Goal: Information Seeking & Learning: Learn about a topic

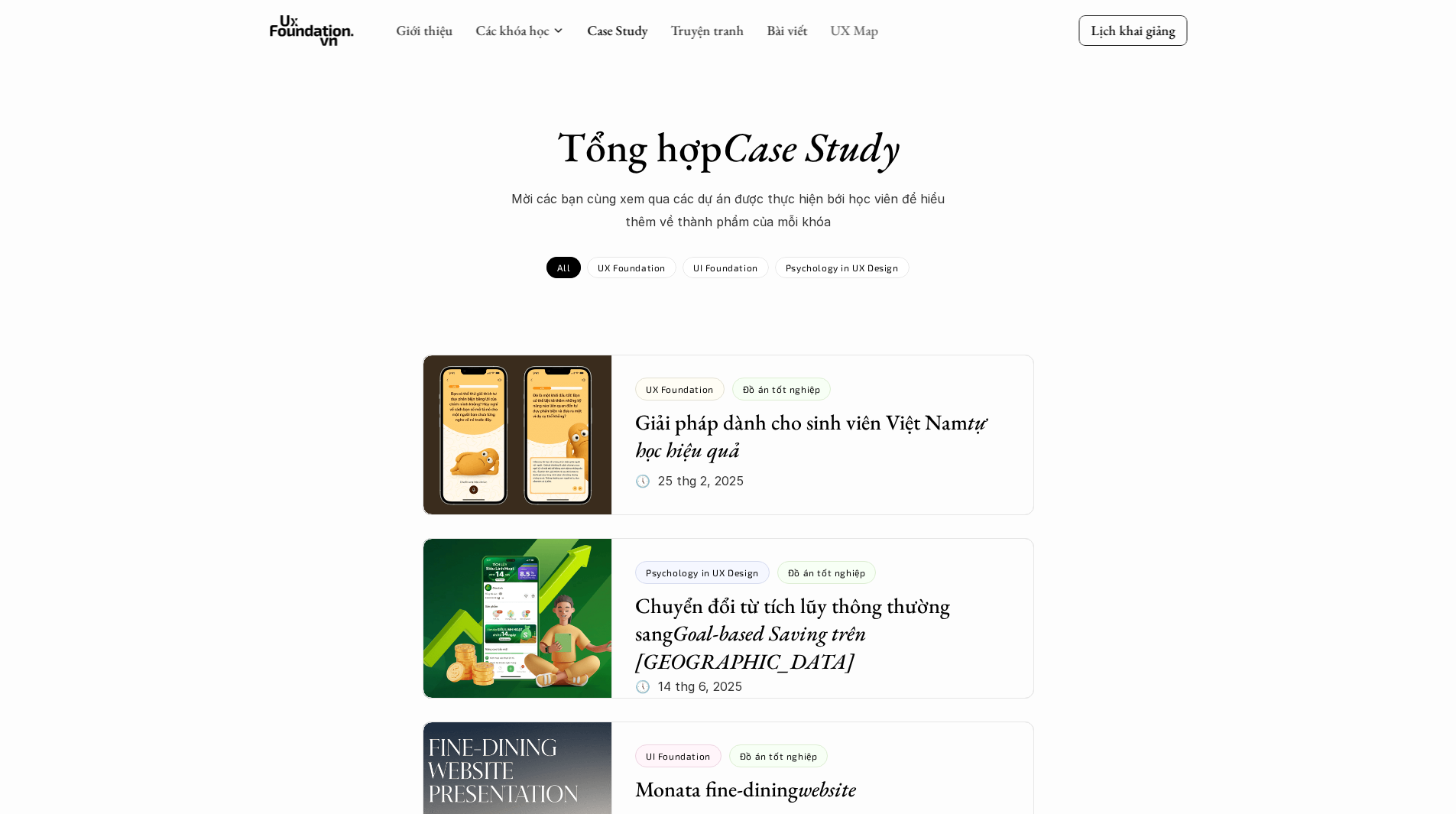
click at [868, 34] on link "UX Map" at bounding box center [854, 30] width 49 height 18
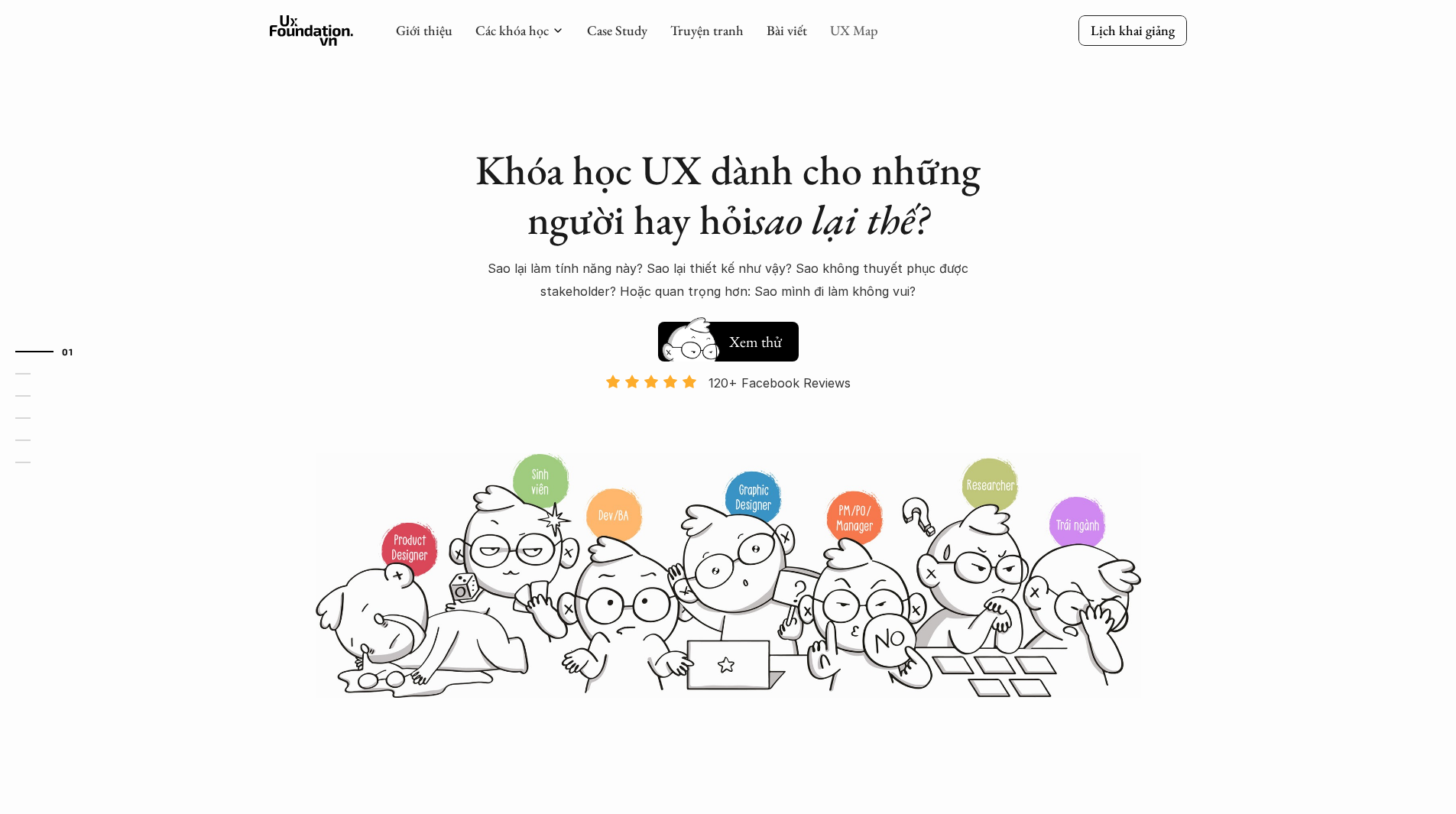
click at [848, 25] on link "UX Map" at bounding box center [854, 30] width 49 height 18
click at [848, 26] on link "UX Map" at bounding box center [854, 30] width 49 height 18
click at [847, 27] on link "UX Map" at bounding box center [854, 30] width 49 height 18
drag, startPoint x: 590, startPoint y: 41, endPoint x: 630, endPoint y: 30, distance: 41.5
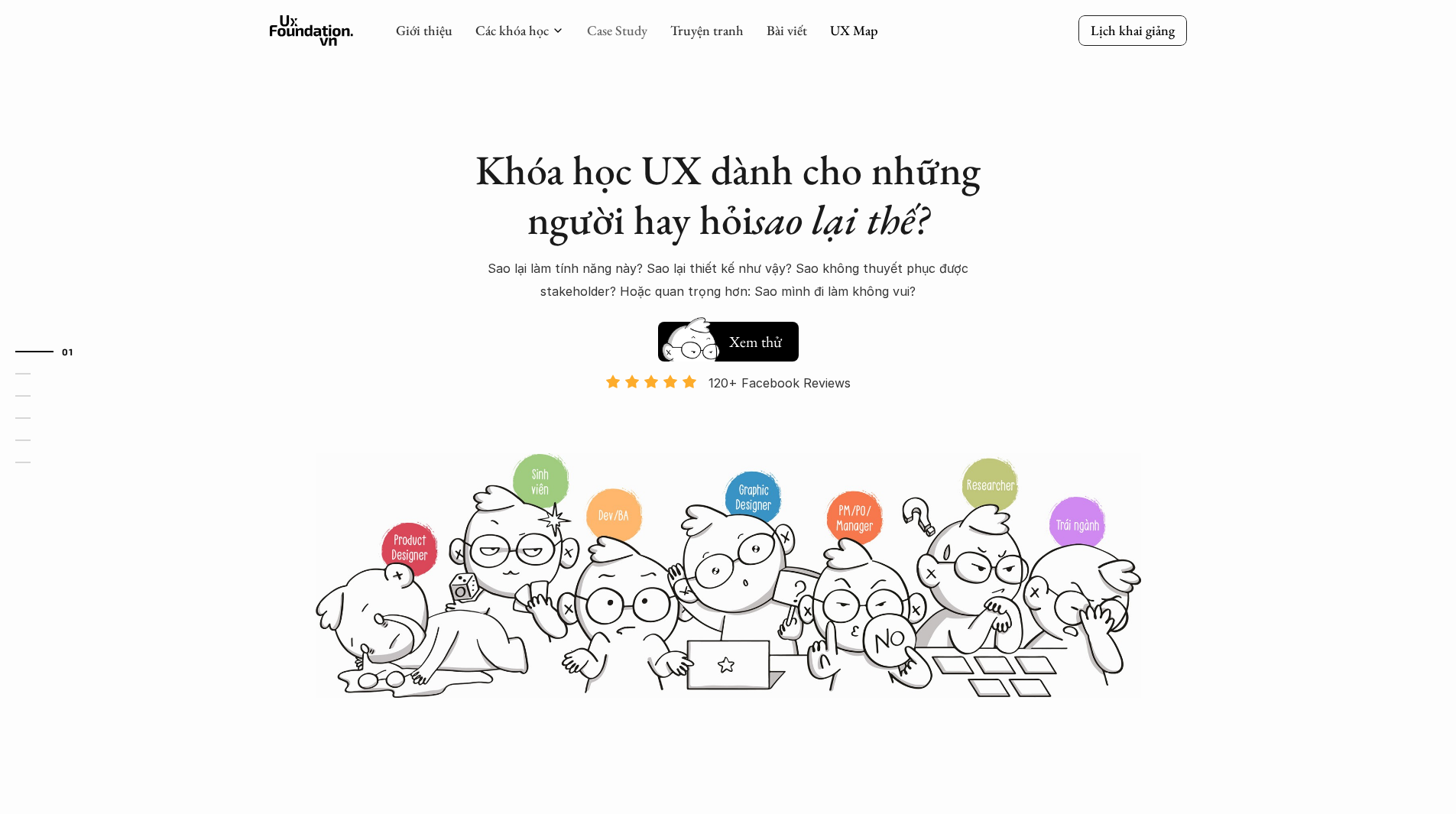
click at [593, 40] on div "Giới thiệu Các khóa học Case Study Truyện tranh Bài viết UX Map" at bounding box center [637, 30] width 482 height 30
click at [630, 30] on link "Case Study" at bounding box center [617, 30] width 60 height 18
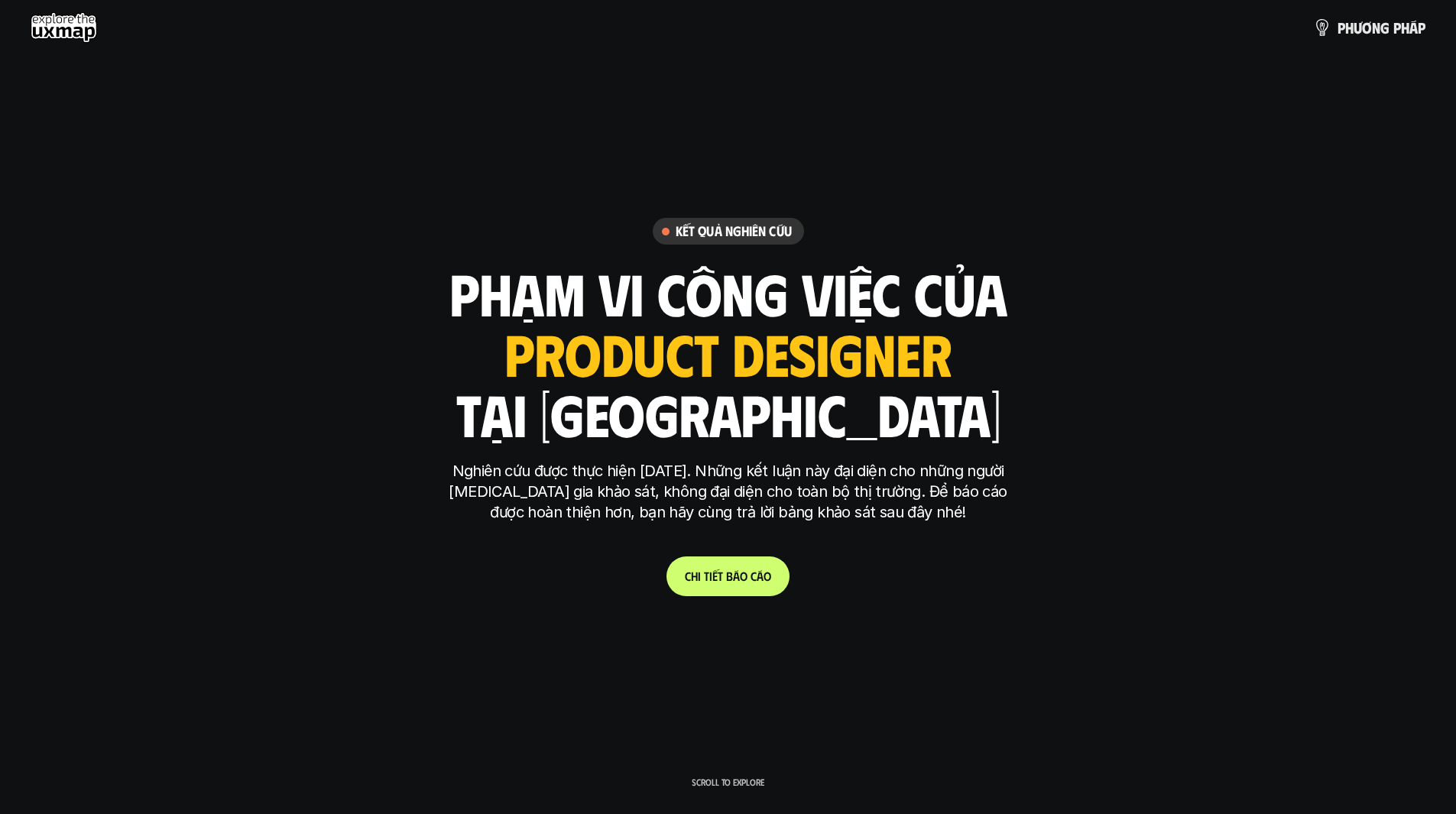
drag, startPoint x: 678, startPoint y: 371, endPoint x: 663, endPoint y: 450, distance: 80.4
click at [679, 387] on div "phạm vi công việc của ui designer ui/ux designer product designer [DEMOGRAPHIC_…" at bounding box center [728, 353] width 558 height 179
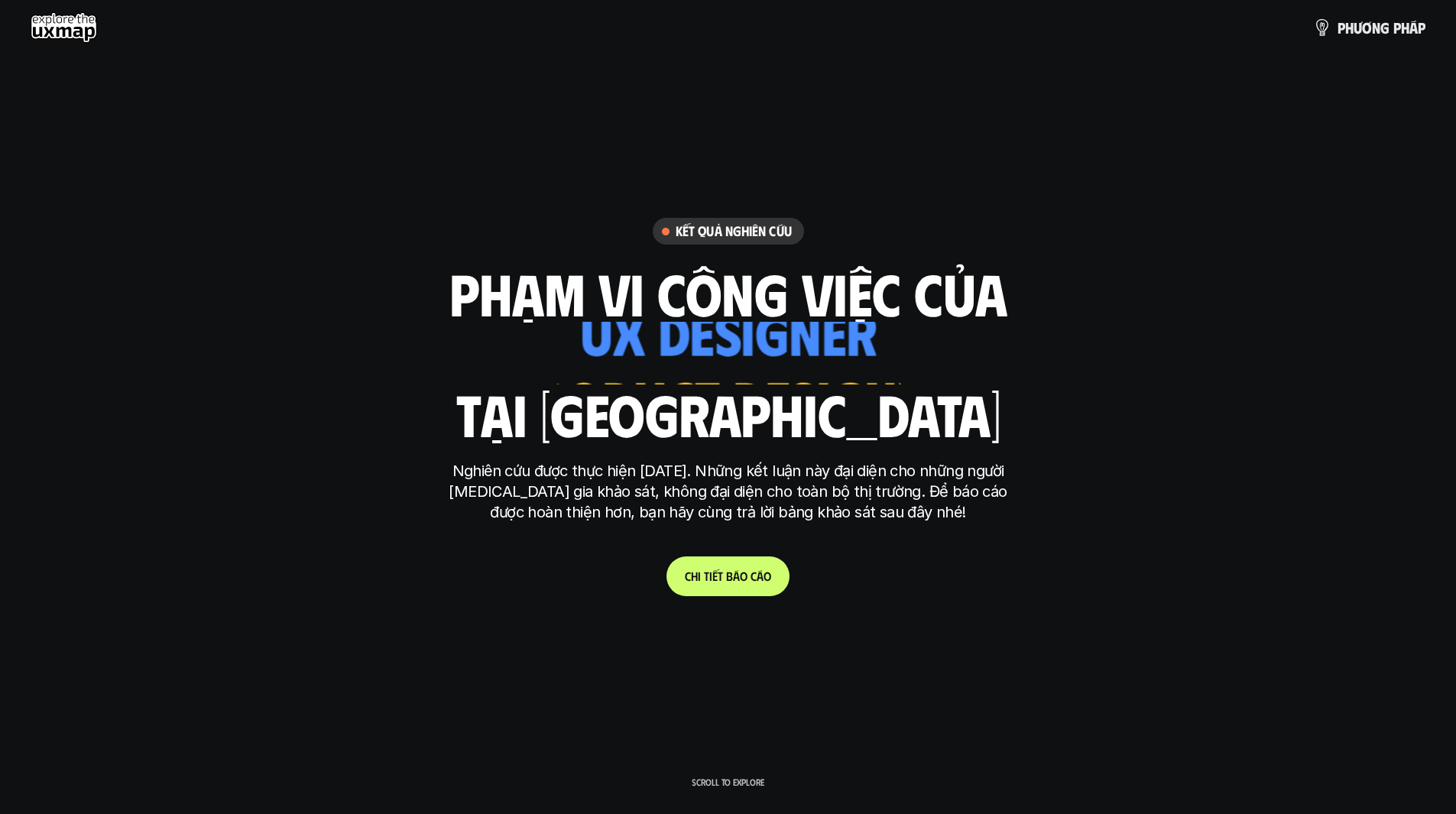
drag, startPoint x: 695, startPoint y: 476, endPoint x: 736, endPoint y: 501, distance: 48.0
click at [697, 476] on p "Nghiên cứu được thực hiện năm 2025. Những kết luận này đại diện cho những người…" at bounding box center [728, 492] width 573 height 62
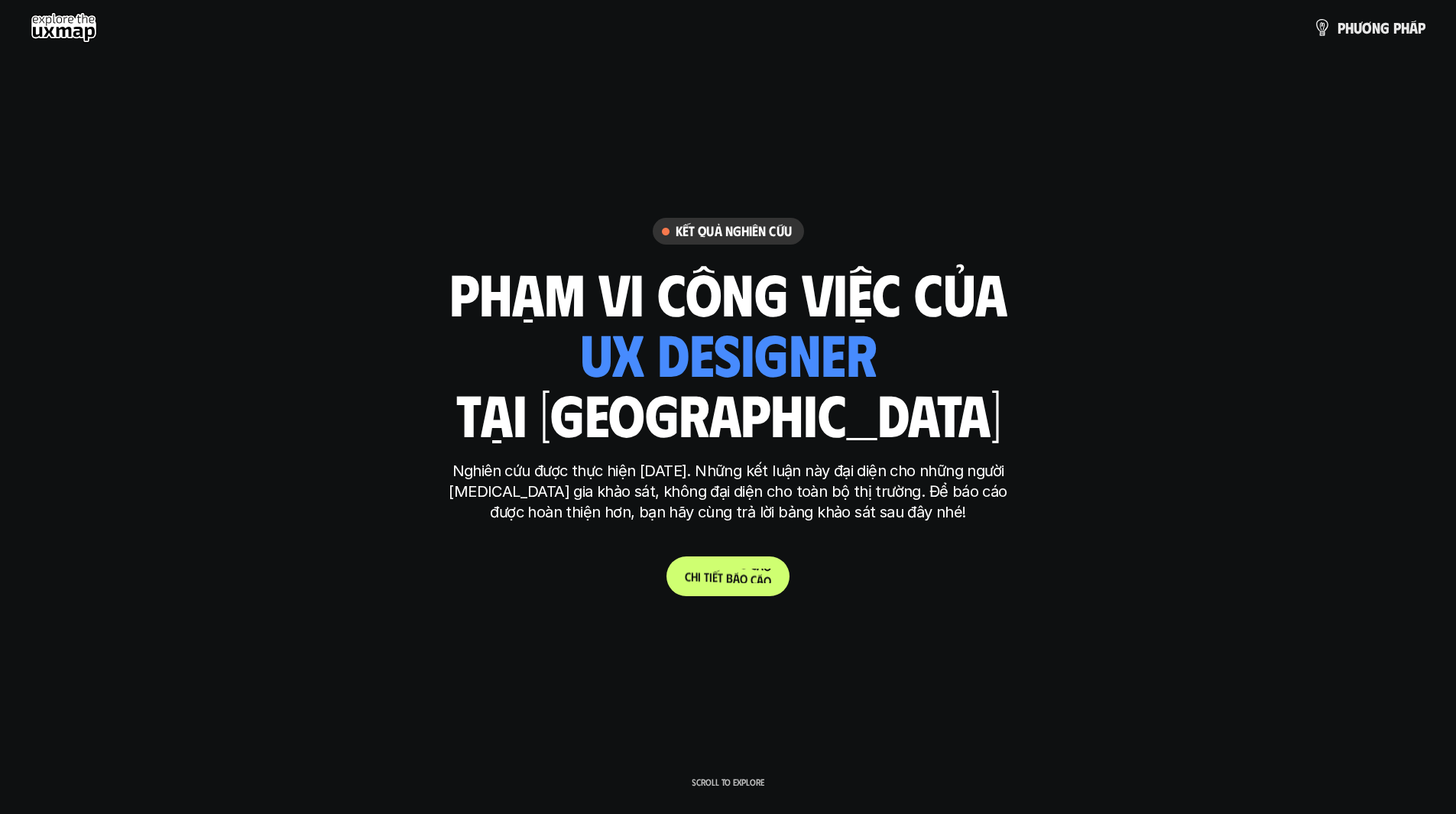
click at [738, 583] on p "C h i t i ế t b á o c á o" at bounding box center [728, 576] width 87 height 15
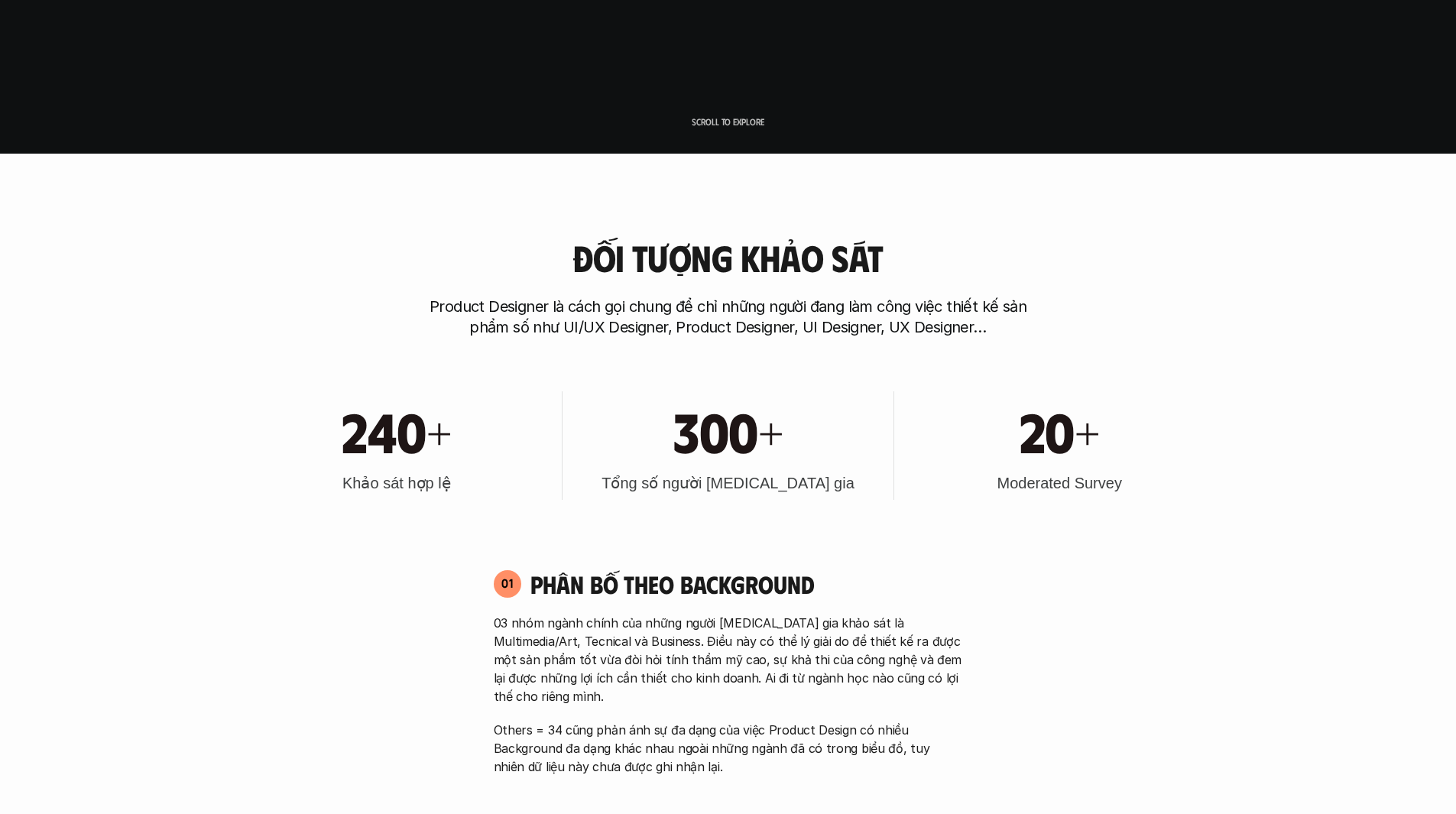
scroll to position [688, 0]
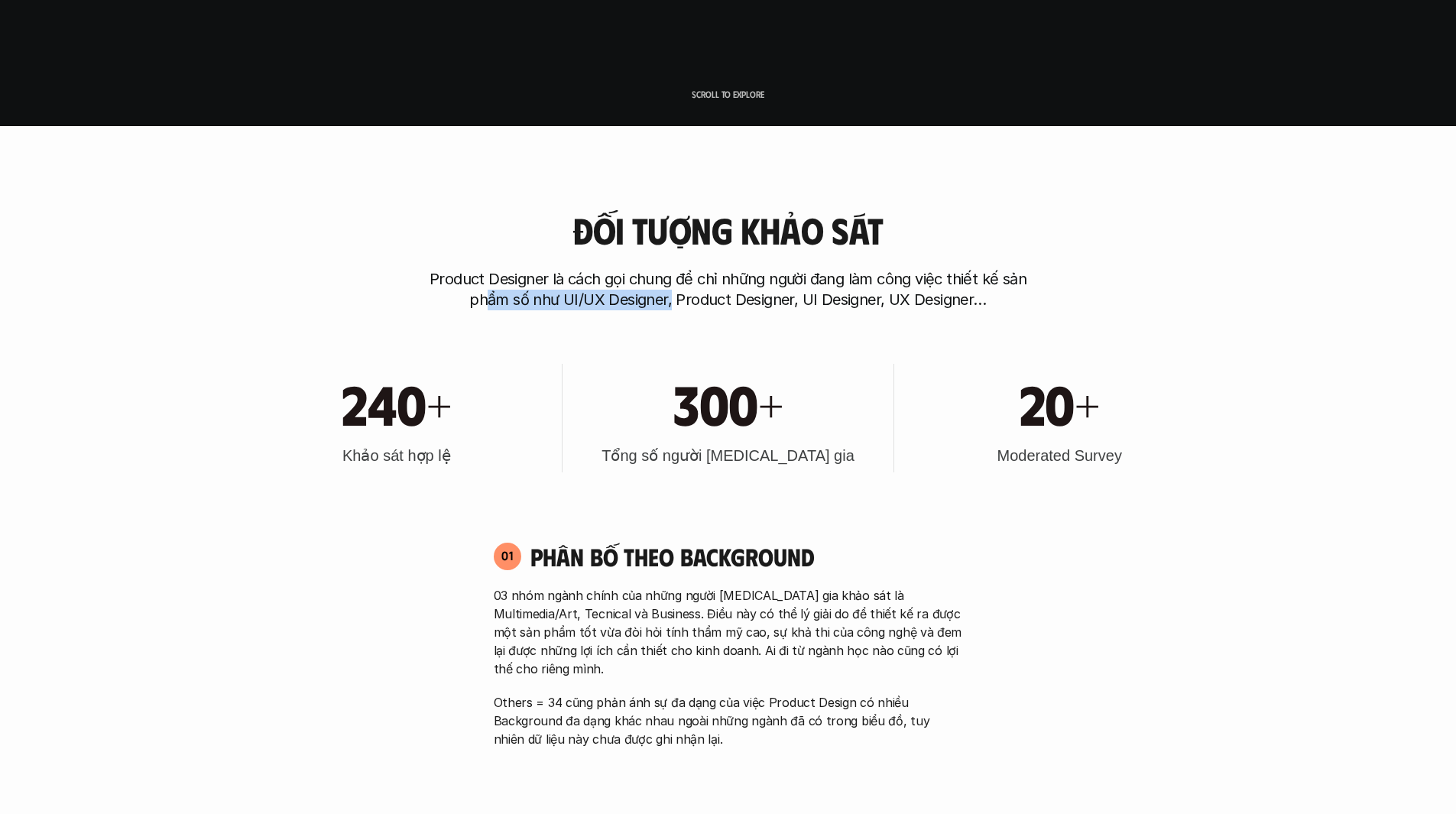
drag, startPoint x: 528, startPoint y: 298, endPoint x: 673, endPoint y: 305, distance: 145.2
click at [673, 305] on p "Product Designer là cách gọi chung để chỉ những người đang làm công việc thiết …" at bounding box center [728, 290] width 612 height 41
drag, startPoint x: 827, startPoint y: 287, endPoint x: 853, endPoint y: 291, distance: 26.3
click at [853, 291] on p "Product Designer là cách gọi chung để chỉ những người đang làm công việc thiết …" at bounding box center [728, 290] width 612 height 41
click at [762, 292] on p "Product Designer là cách gọi chung để chỉ những người đang làm công việc thiết …" at bounding box center [728, 290] width 612 height 41
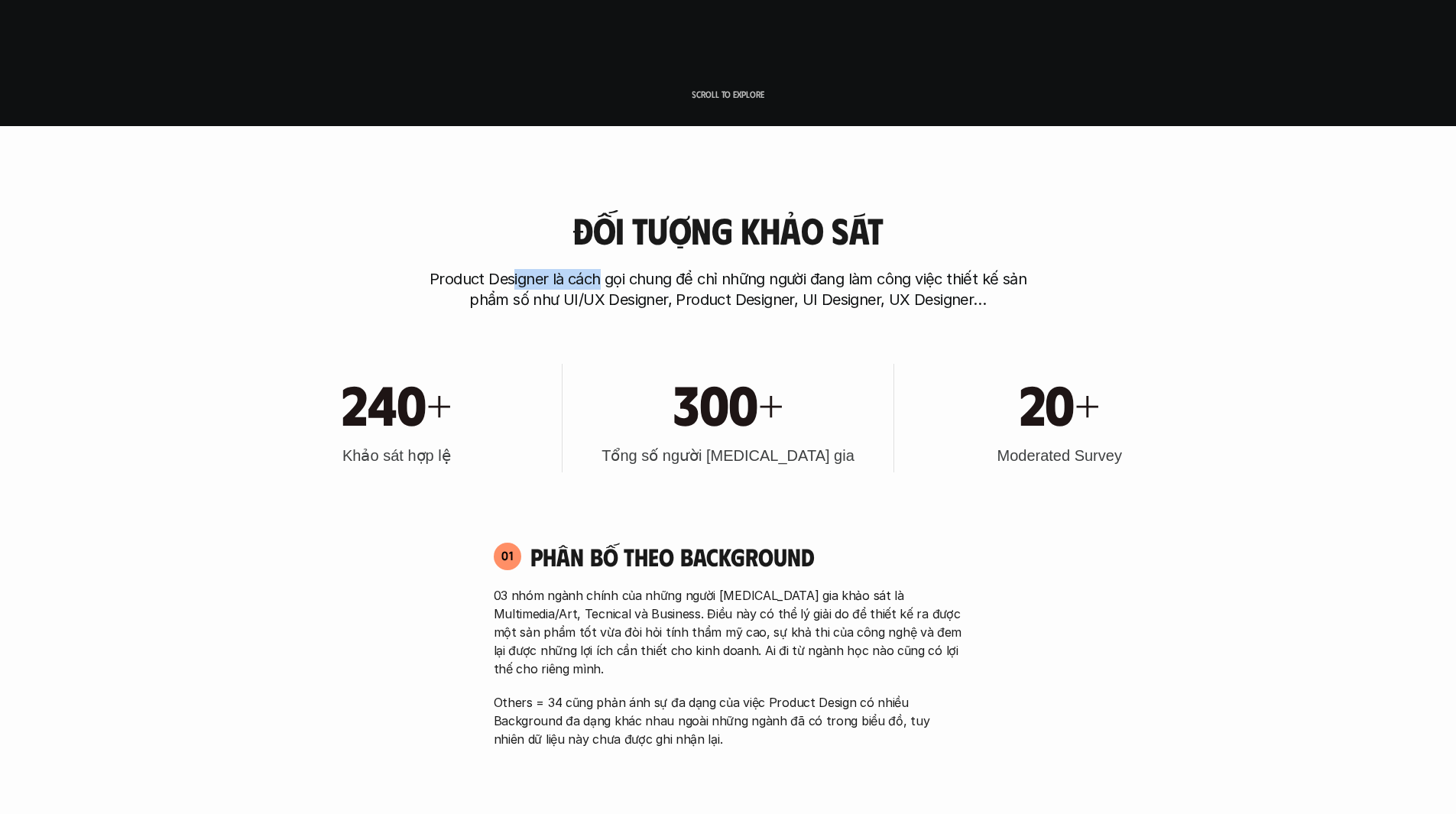
drag, startPoint x: 513, startPoint y: 279, endPoint x: 601, endPoint y: 275, distance: 88.1
click at [601, 275] on p "Product Designer là cách gọi chung để chỉ những người đang làm công việc thiết …" at bounding box center [728, 290] width 612 height 41
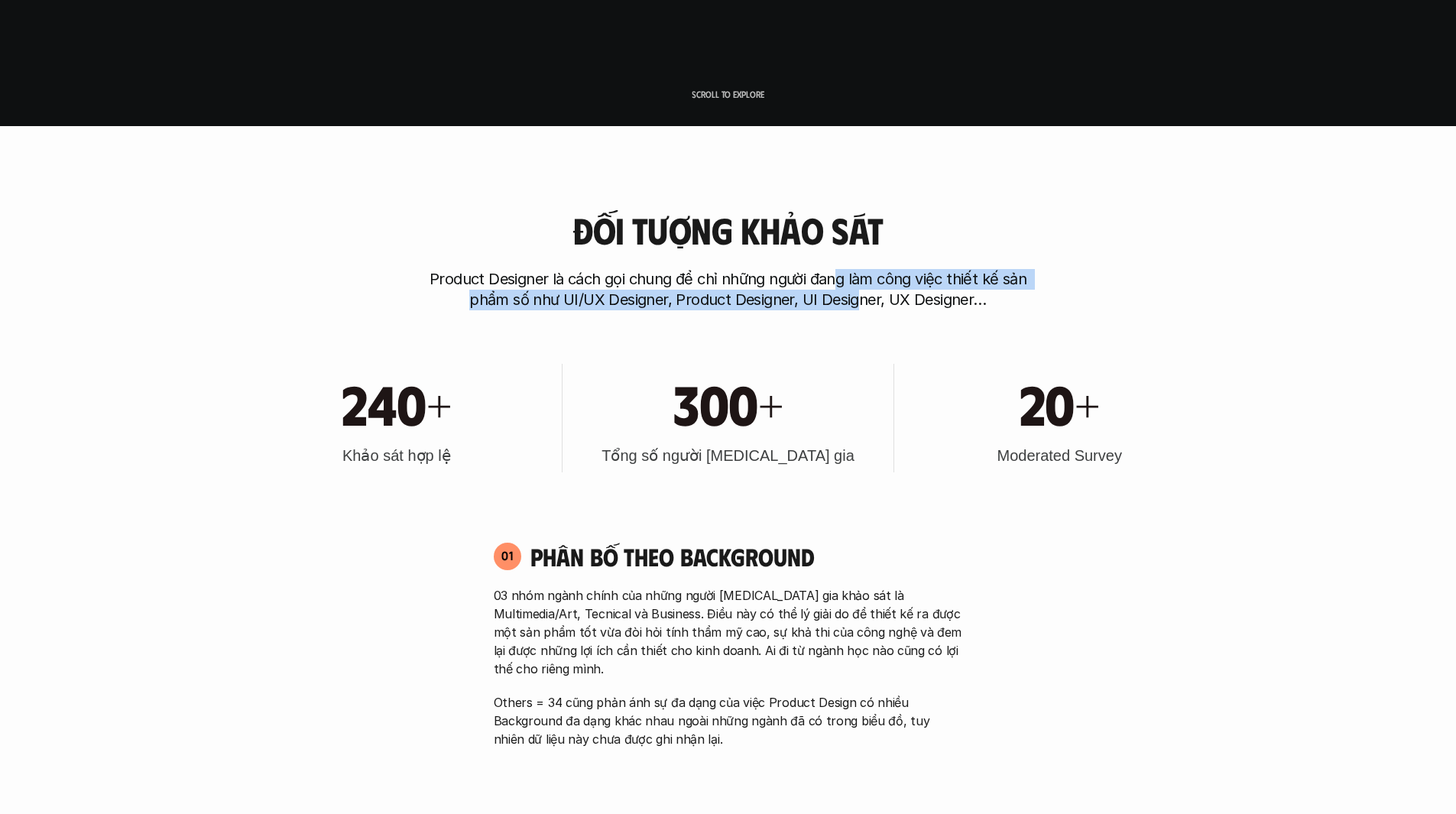
drag, startPoint x: 835, startPoint y: 284, endPoint x: 866, endPoint y: 298, distance: 34.0
click at [866, 298] on p "Product Designer là cách gọi chung để chỉ những người đang làm công việc thiết …" at bounding box center [728, 290] width 612 height 41
click at [845, 298] on p "Product Designer là cách gọi chung để chỉ những người đang làm công việc thiết …" at bounding box center [728, 290] width 612 height 41
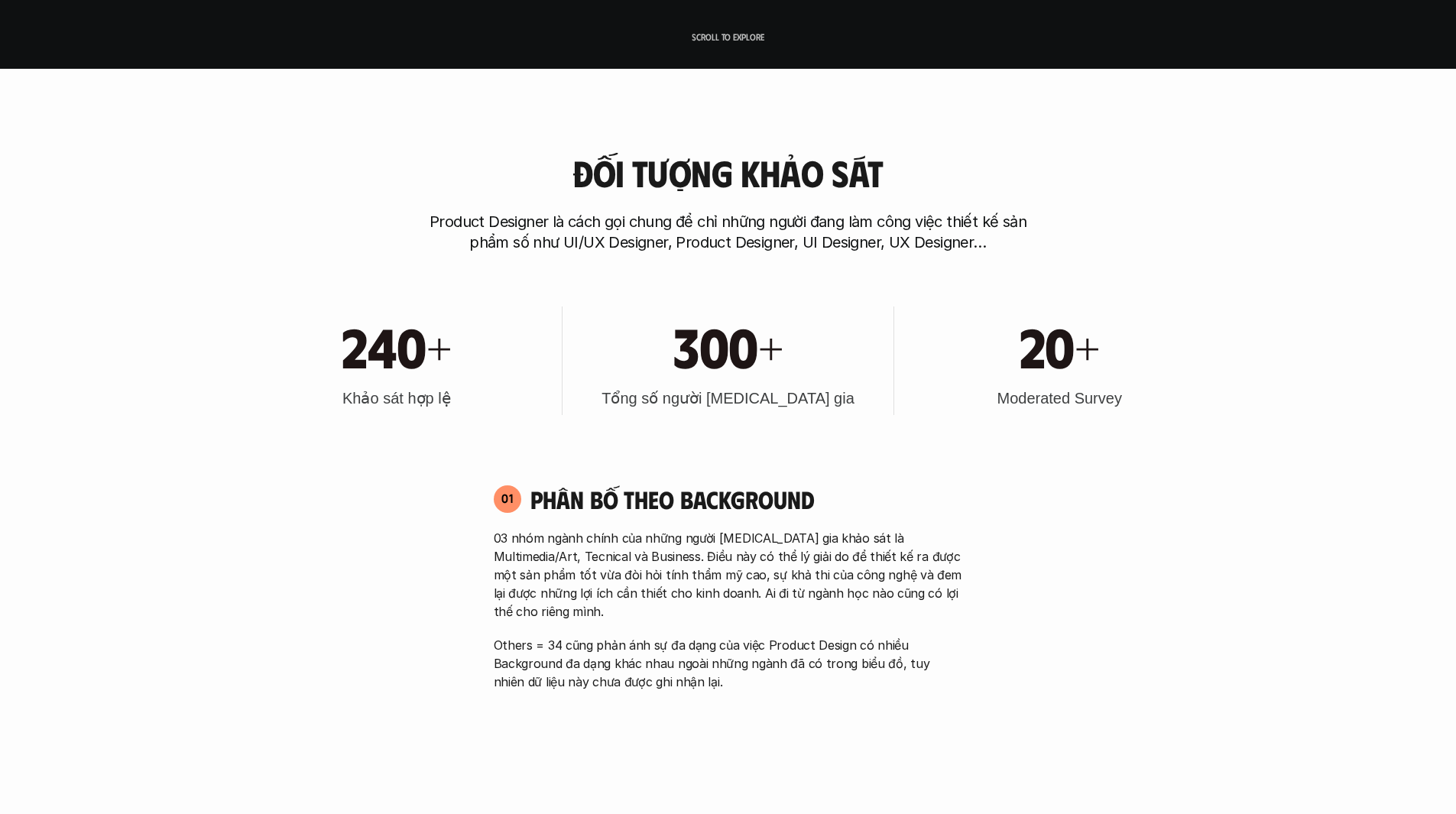
scroll to position [840, 0]
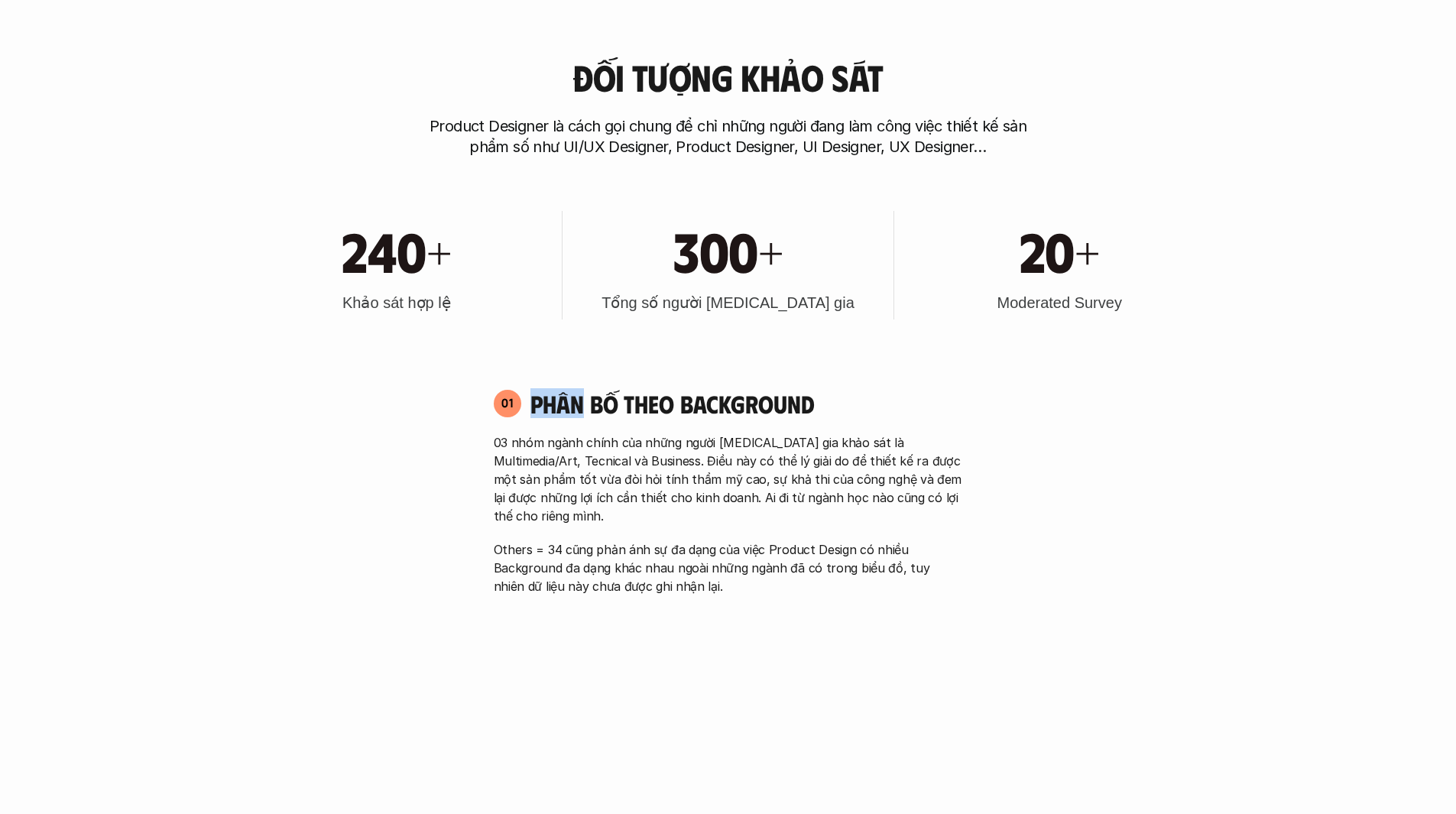
drag, startPoint x: 530, startPoint y: 396, endPoint x: 584, endPoint y: 402, distance: 54.3
click at [584, 402] on h4 "Phân bố theo background" at bounding box center [746, 404] width 433 height 29
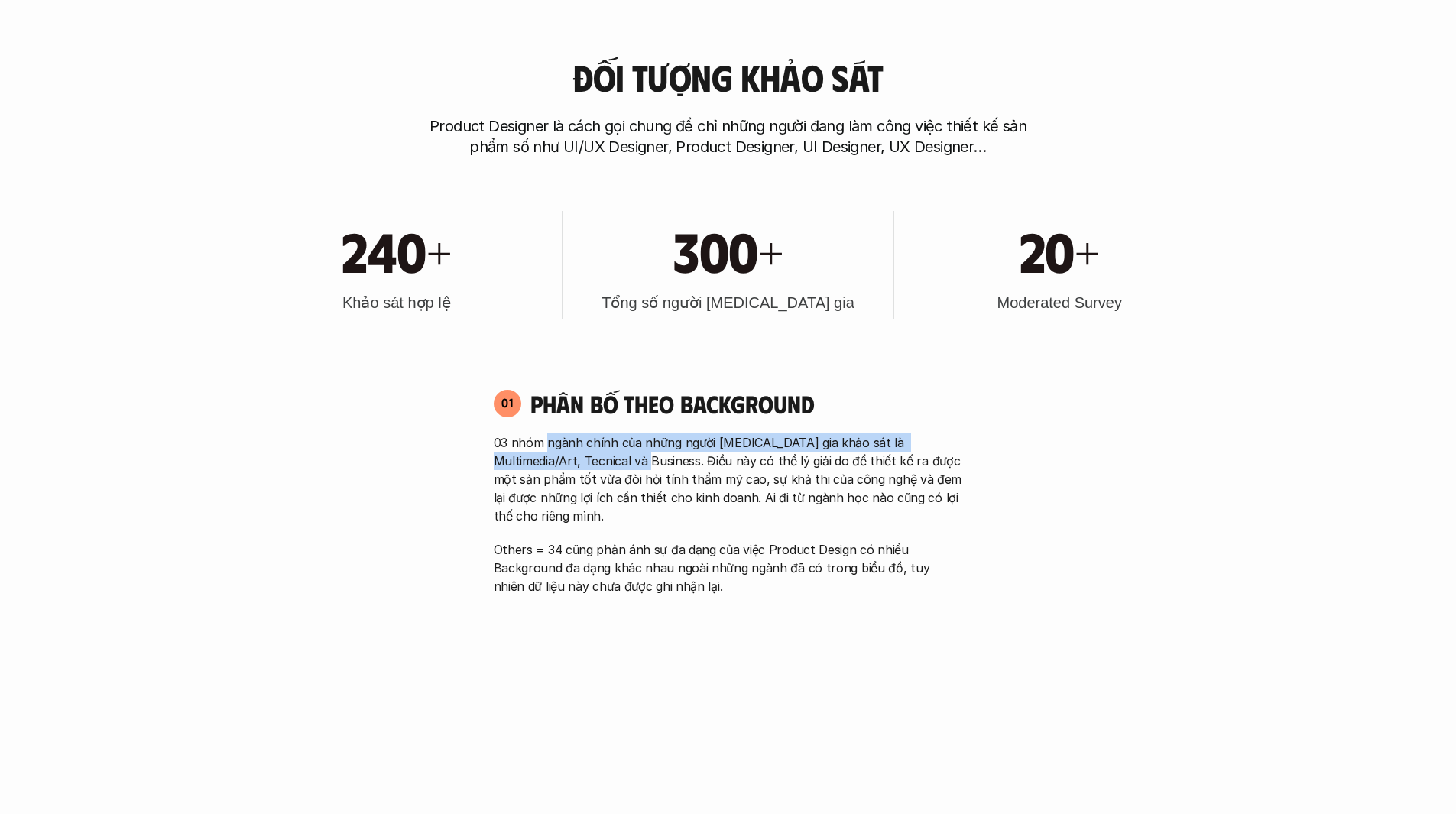
drag, startPoint x: 549, startPoint y: 436, endPoint x: 617, endPoint y: 456, distance: 70.9
click at [617, 456] on p "03 nhóm ngành chính của những người tham gia khảo sát là Multimedia/Art, Tecnic…" at bounding box center [728, 479] width 469 height 91
click at [629, 455] on p "03 nhóm ngành chính của những người tham gia khảo sát là Multimedia/Art, Tecnic…" at bounding box center [728, 479] width 469 height 91
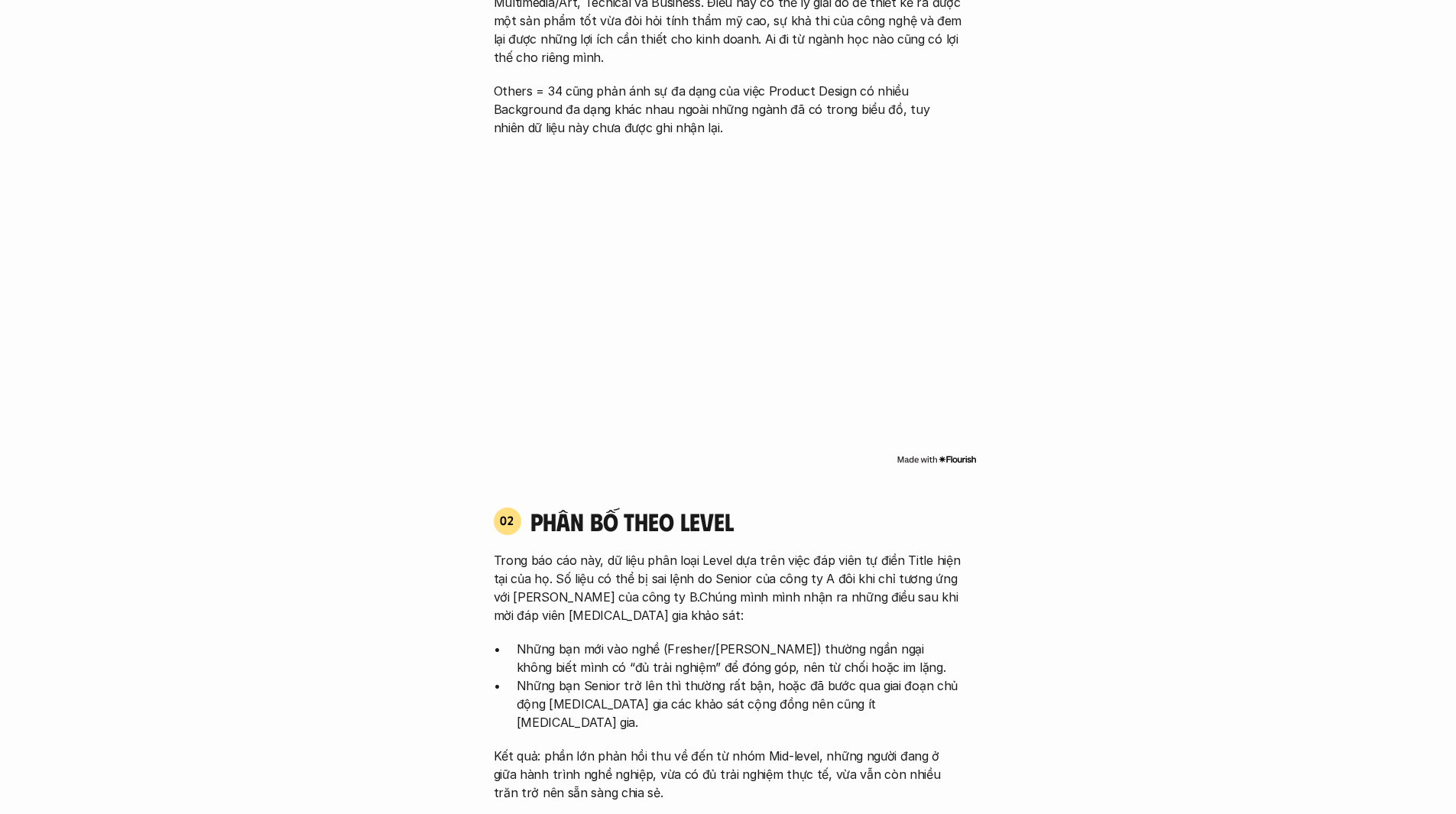
scroll to position [1452, 0]
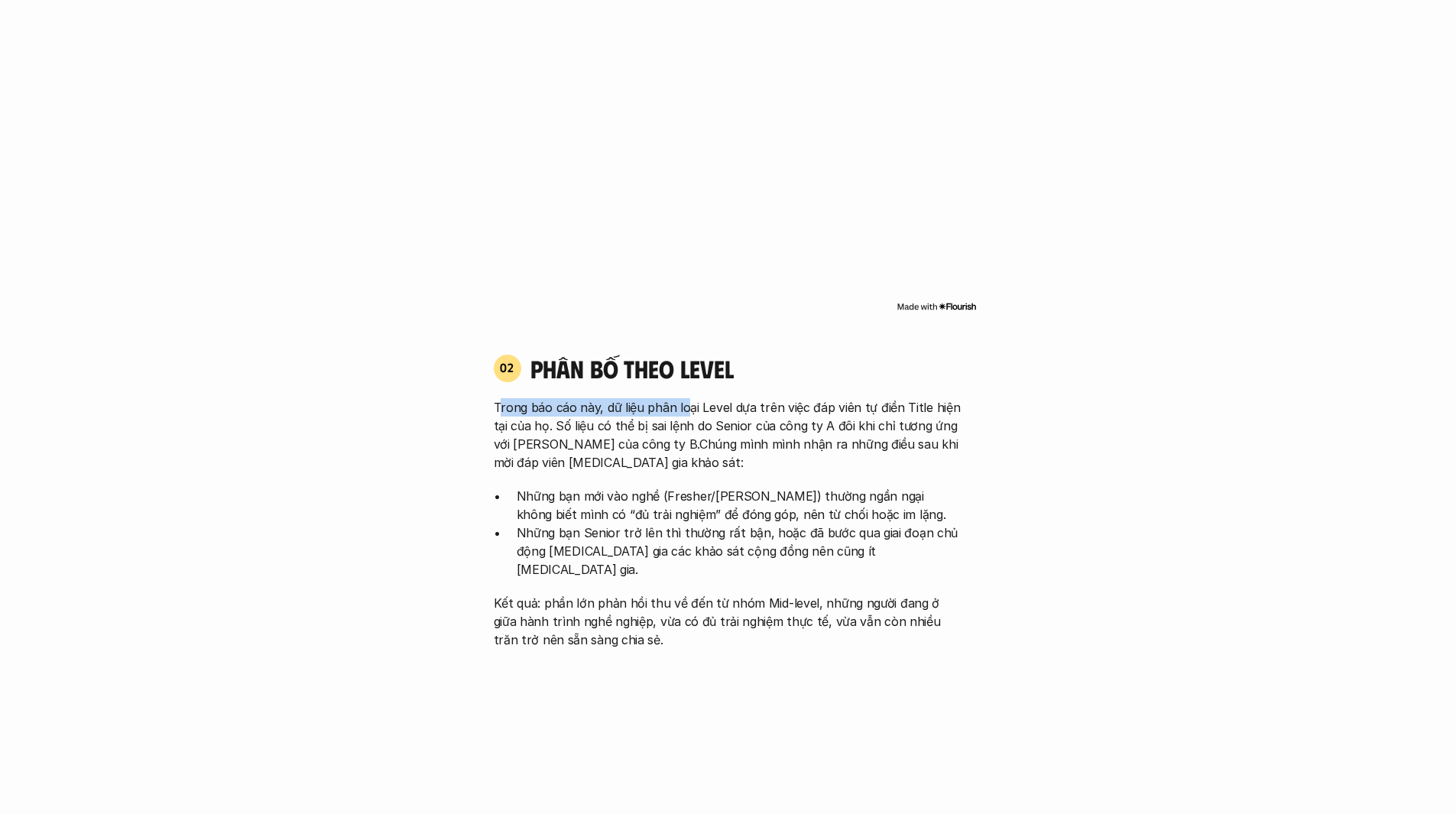
drag, startPoint x: 501, startPoint y: 388, endPoint x: 685, endPoint y: 395, distance: 184.1
click at [685, 398] on p "Trong báo cáo này, dữ liệu phân loại Level dựa trên việc đáp viên tự điền Title…" at bounding box center [728, 434] width 469 height 73
click at [798, 411] on p "Trong báo cáo này, dữ liệu phân loại Level dựa trên việc đáp viên tự điền Title…" at bounding box center [728, 434] width 469 height 73
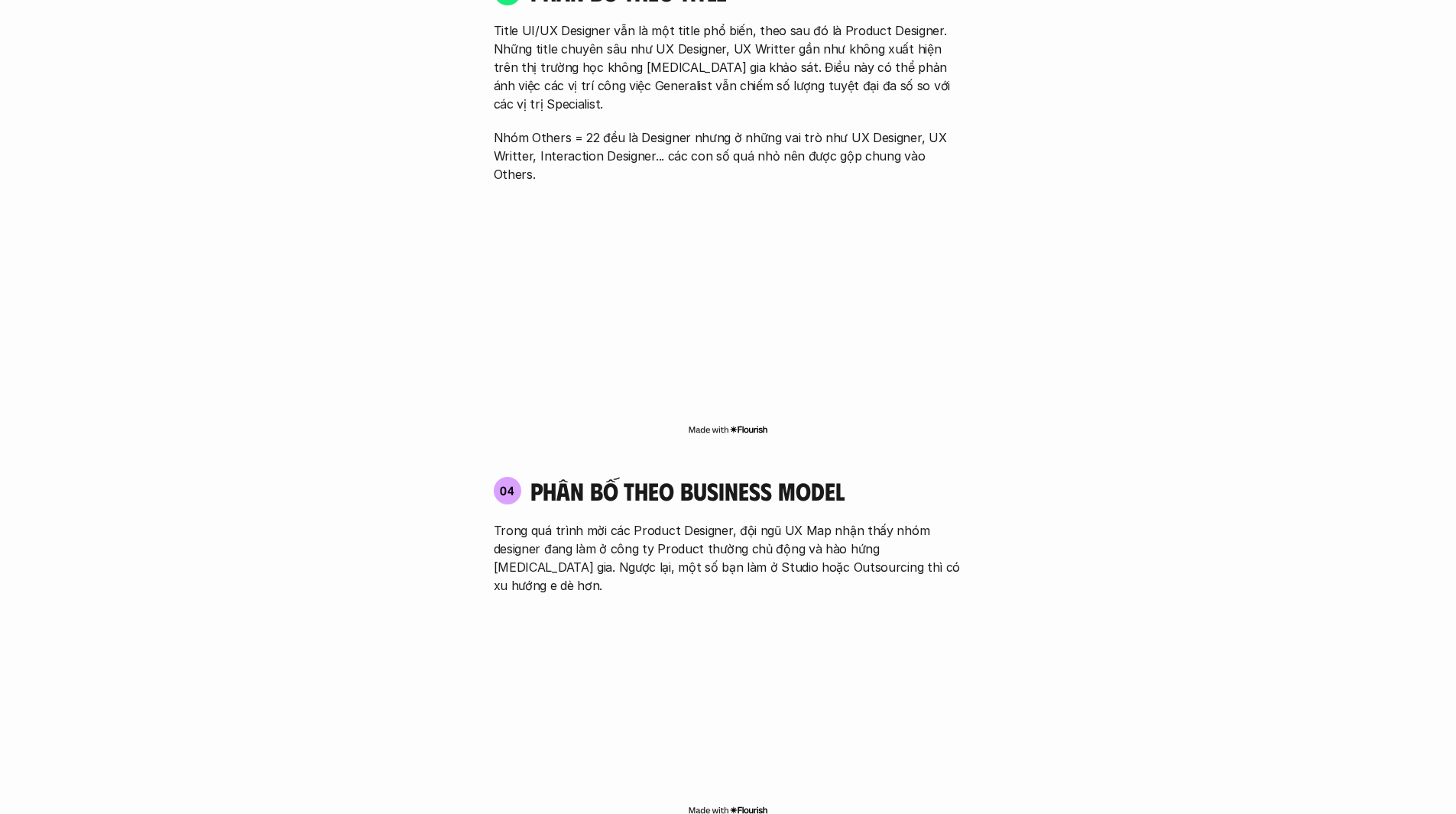
scroll to position [2599, 0]
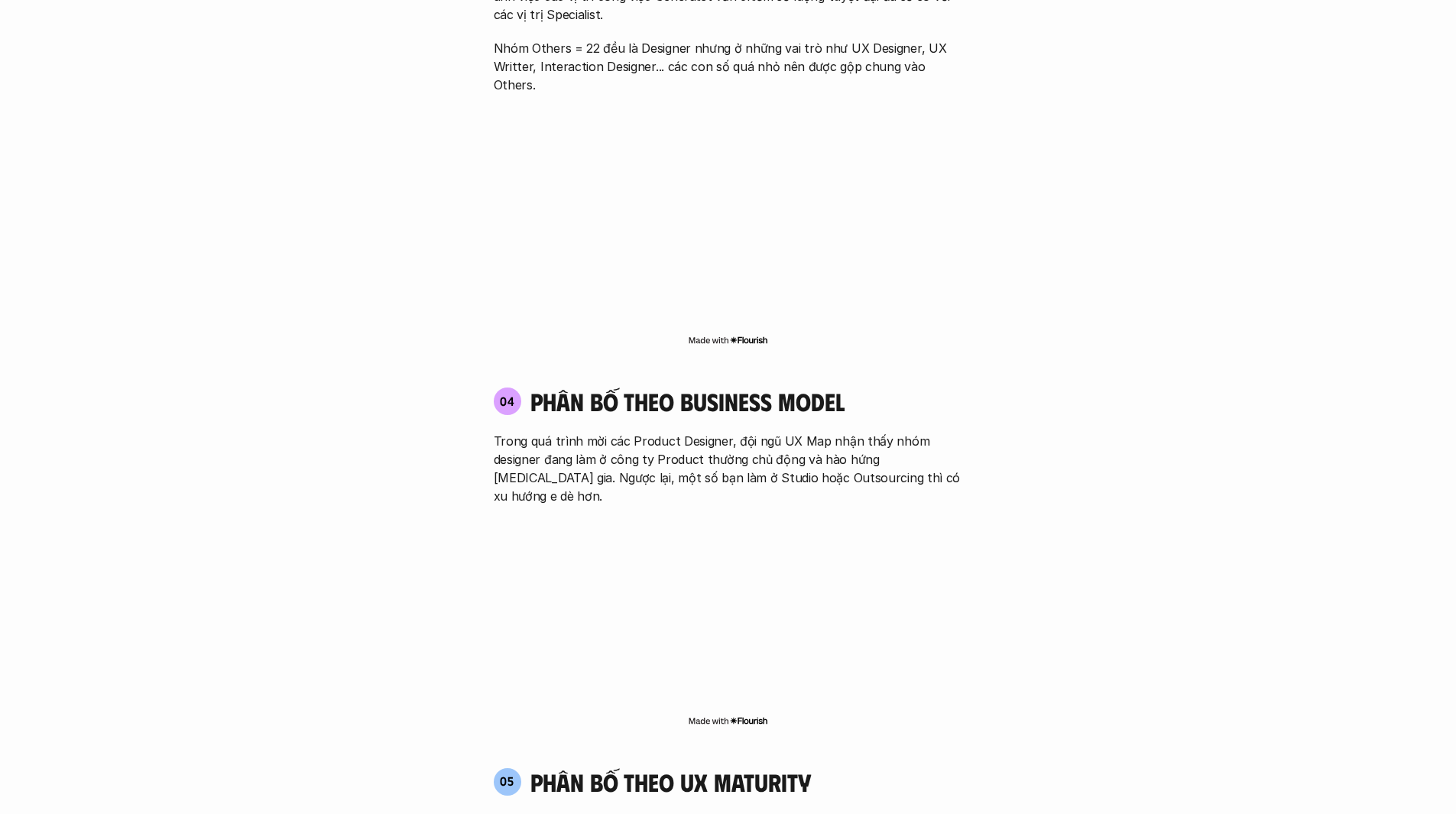
click at [825, 432] on p "Trong quá trình mời các Product Designer, đội ngũ UX Map nhận thấy nhóm designe…" at bounding box center [728, 468] width 469 height 73
click at [731, 432] on p "Trong quá trình mời các Product Designer, đội ngũ UX Map nhận thấy nhóm designe…" at bounding box center [728, 468] width 469 height 73
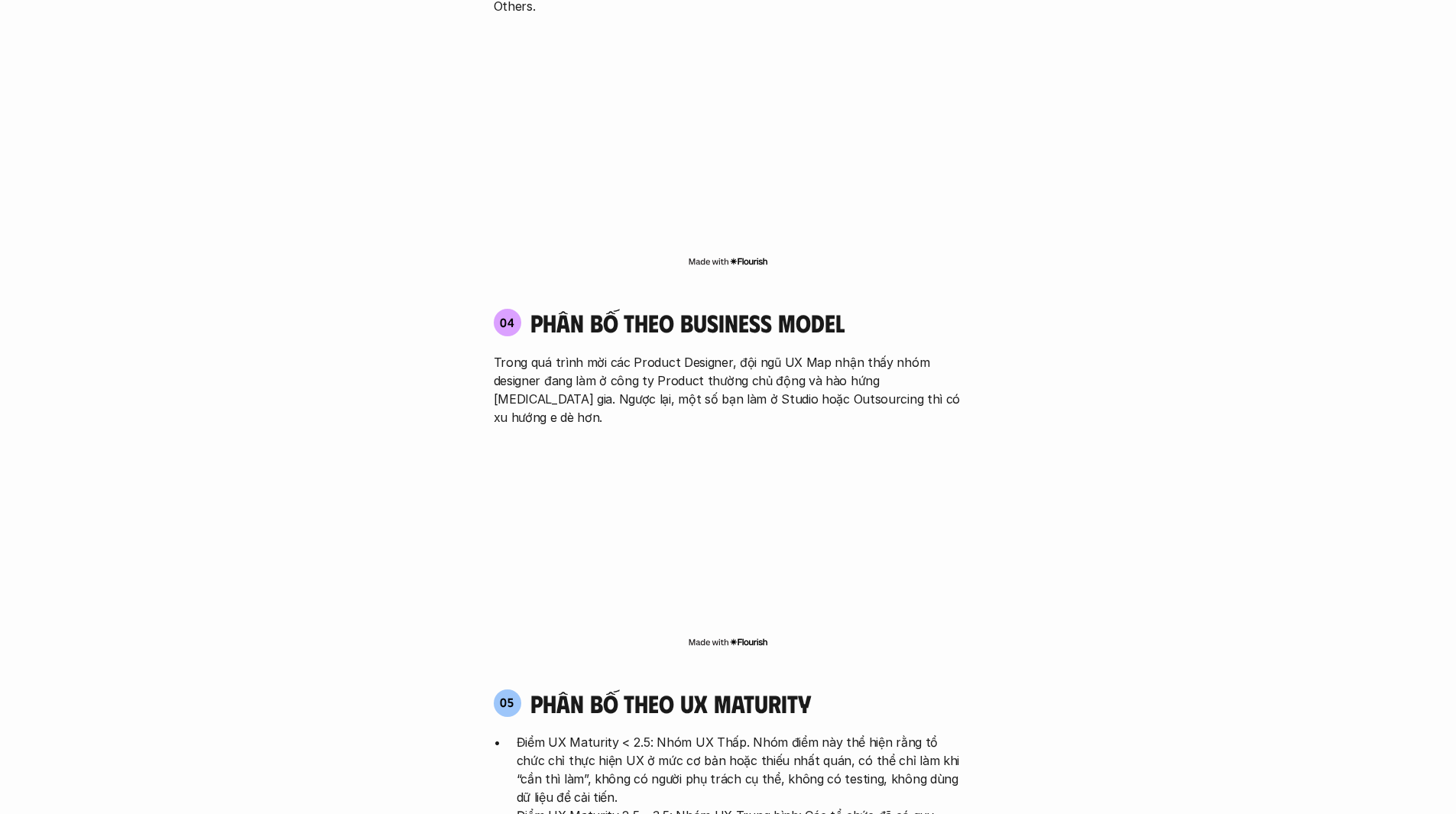
scroll to position [2751, 0]
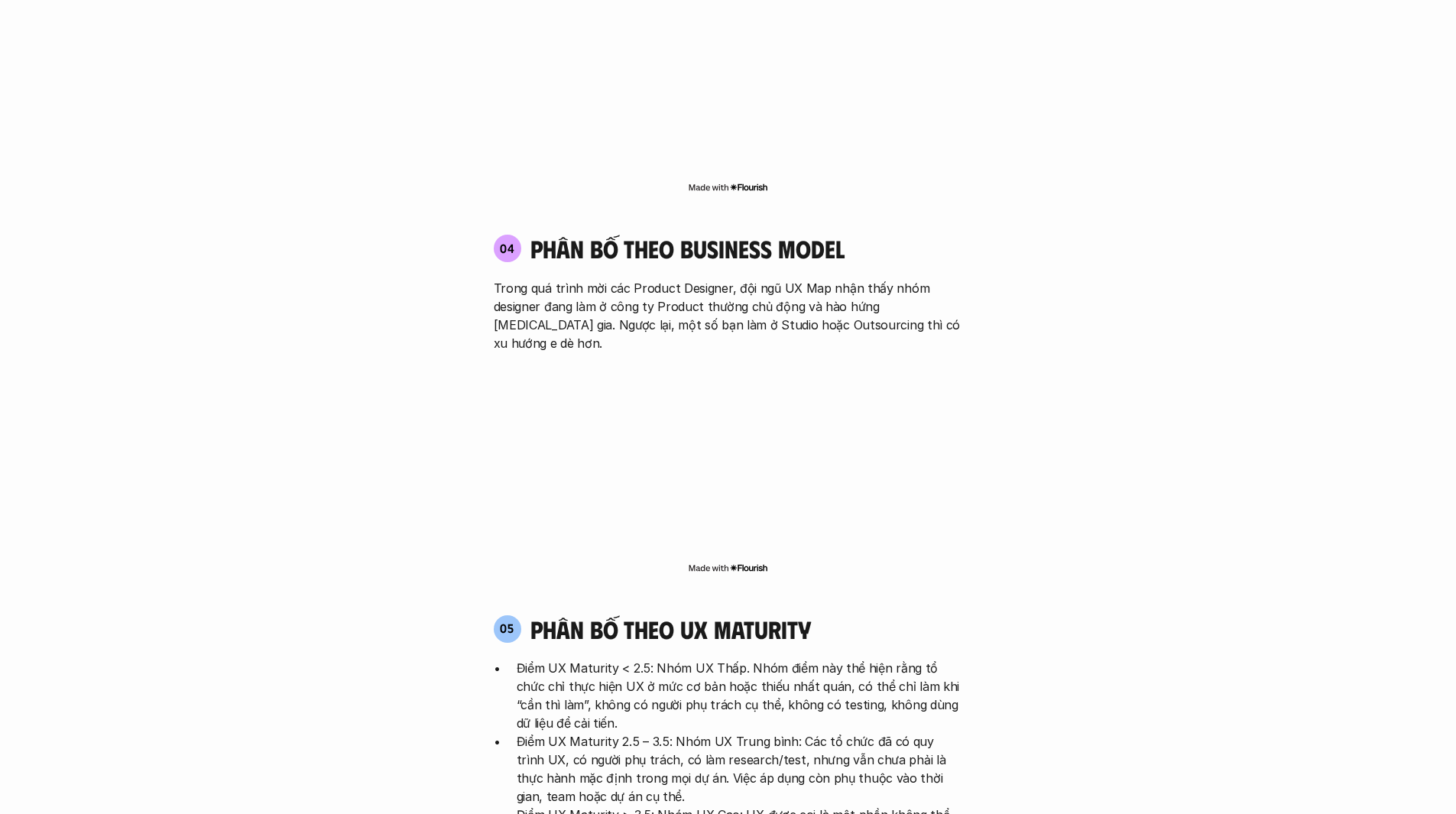
click at [798, 615] on div "05 phân bố theo ux maturity Điểm UX Maturity < 2.5: Nhóm UX Thấp. Nhóm điểm này…" at bounding box center [728, 782] width 497 height 335
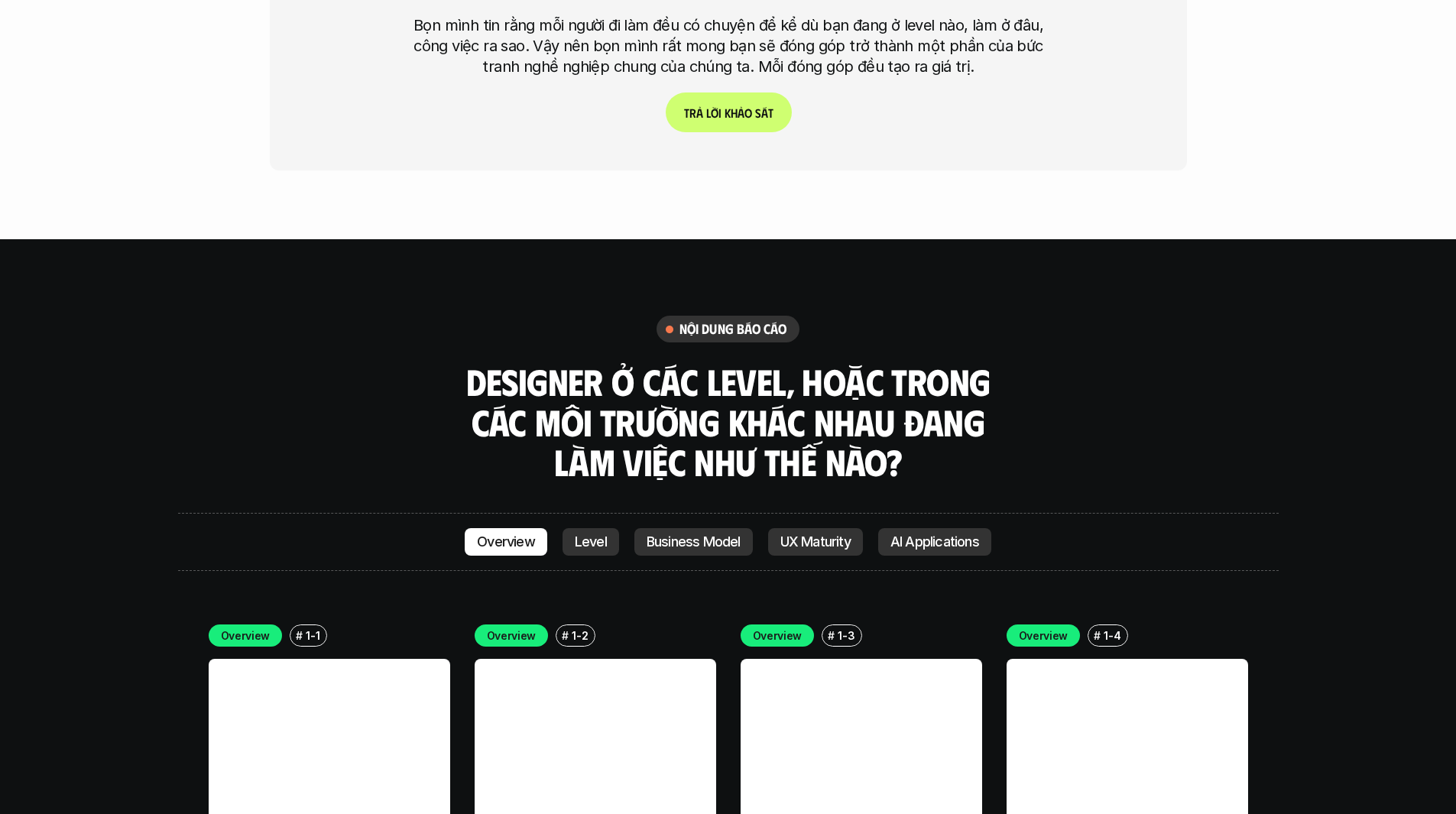
scroll to position [4126, 0]
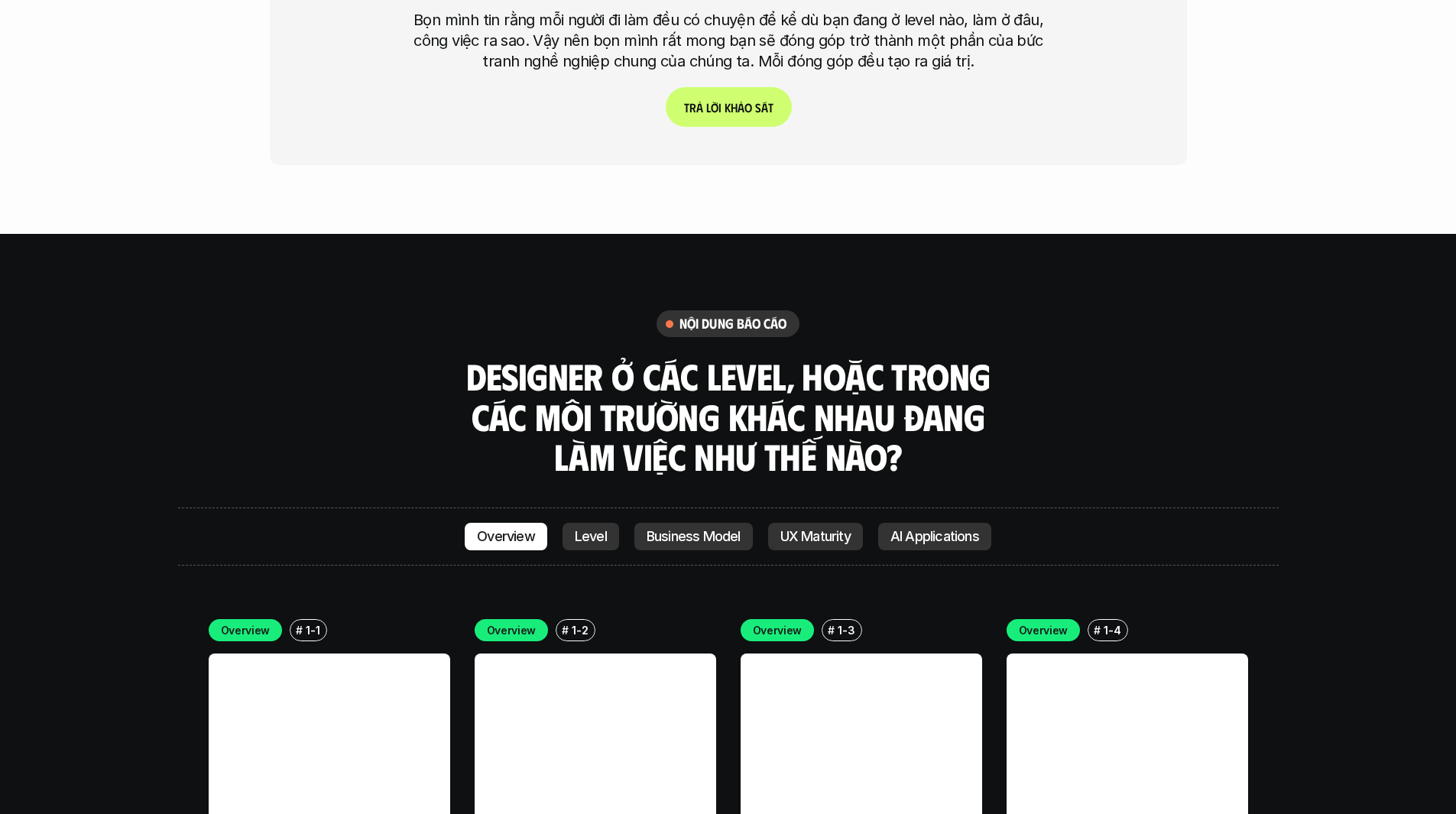
click at [302, 310] on div "nội dung báo cáo Designer ở các level, hoặc trong các môi trường khác nhau đang…" at bounding box center [728, 393] width 1101 height 166
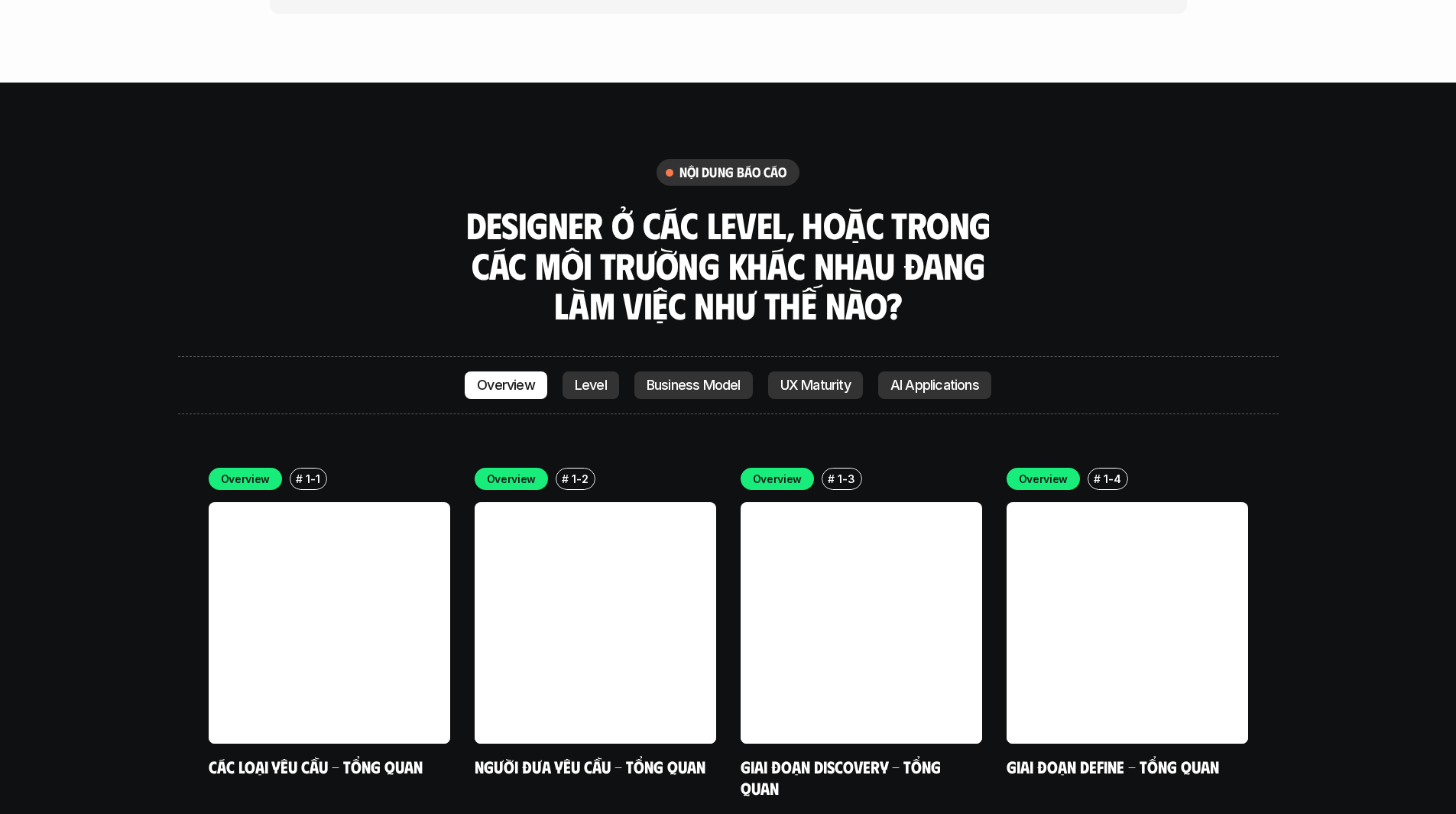
scroll to position [4279, 0]
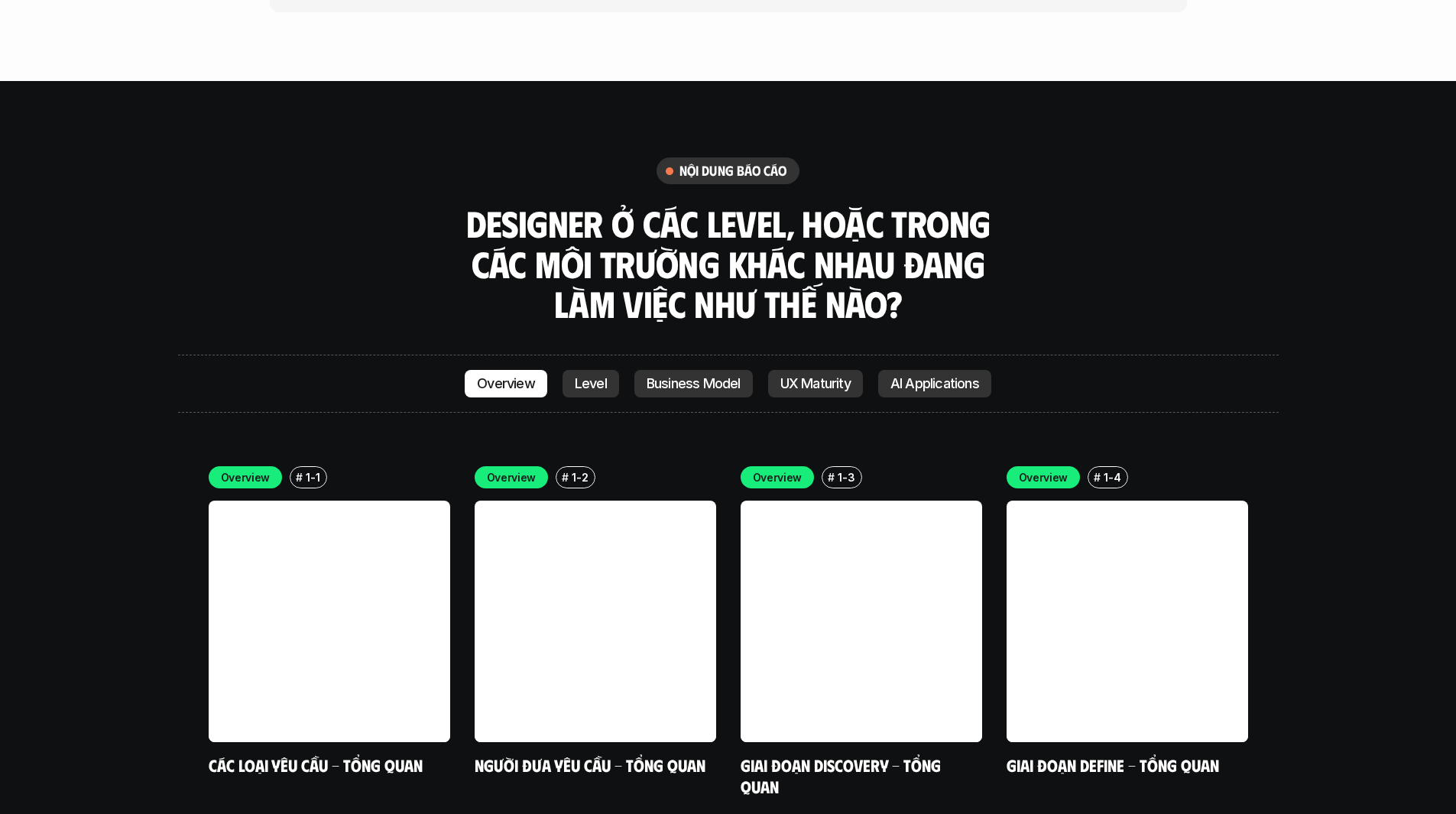
click at [582, 376] on p "Level" at bounding box center [590, 384] width 32 height 16
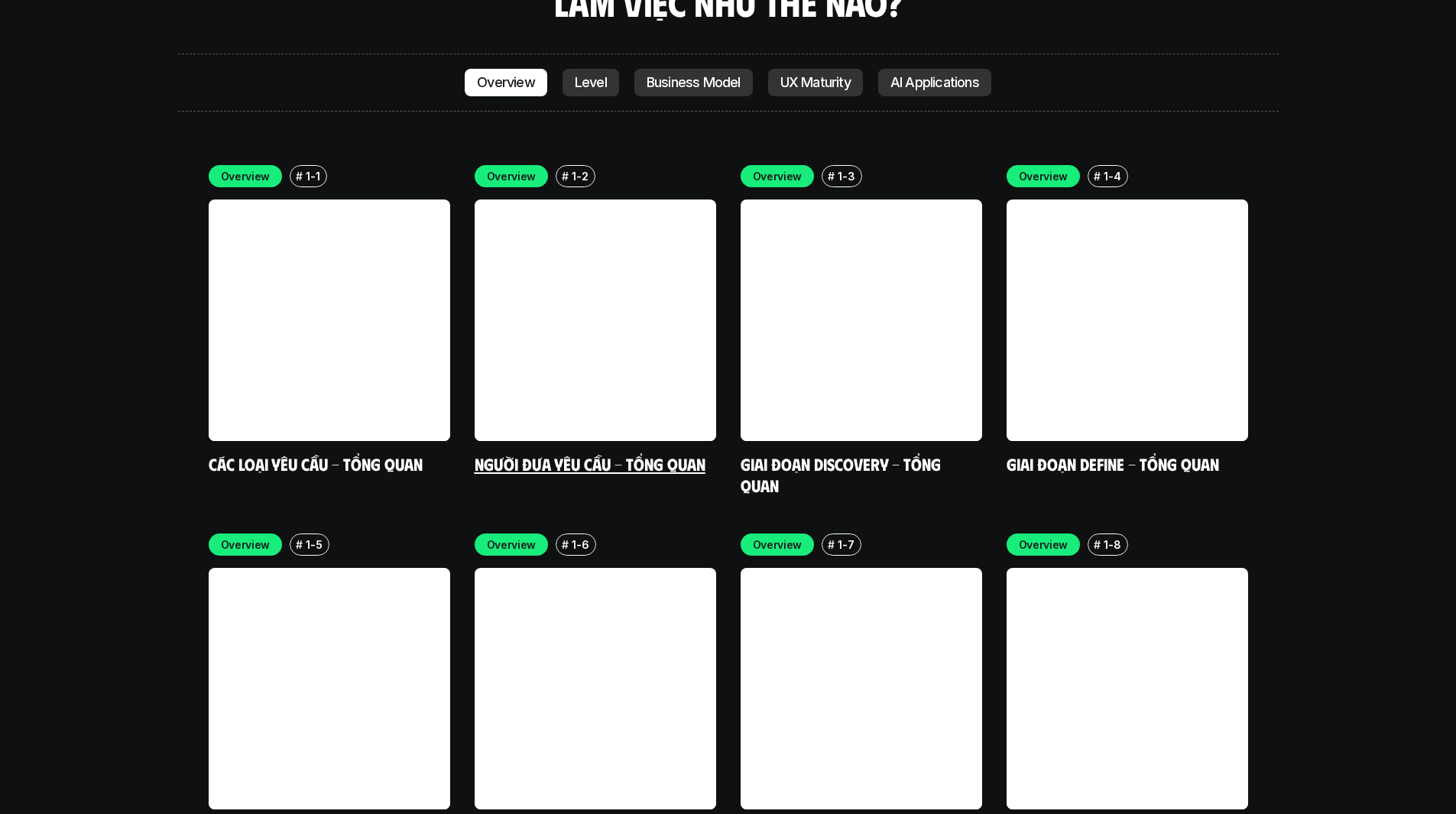
scroll to position [4481, 0]
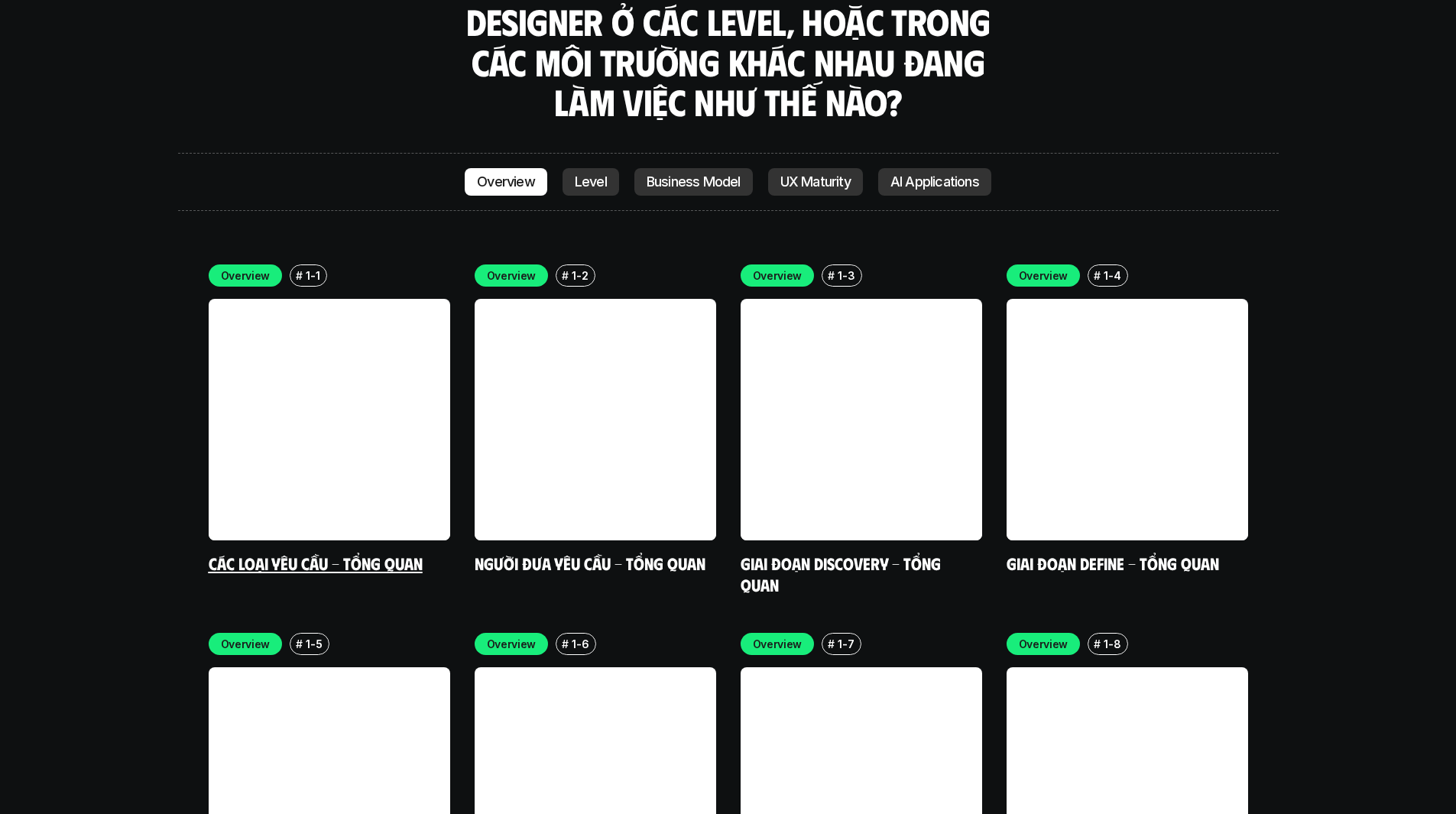
click at [364, 320] on link at bounding box center [330, 419] width 241 height 241
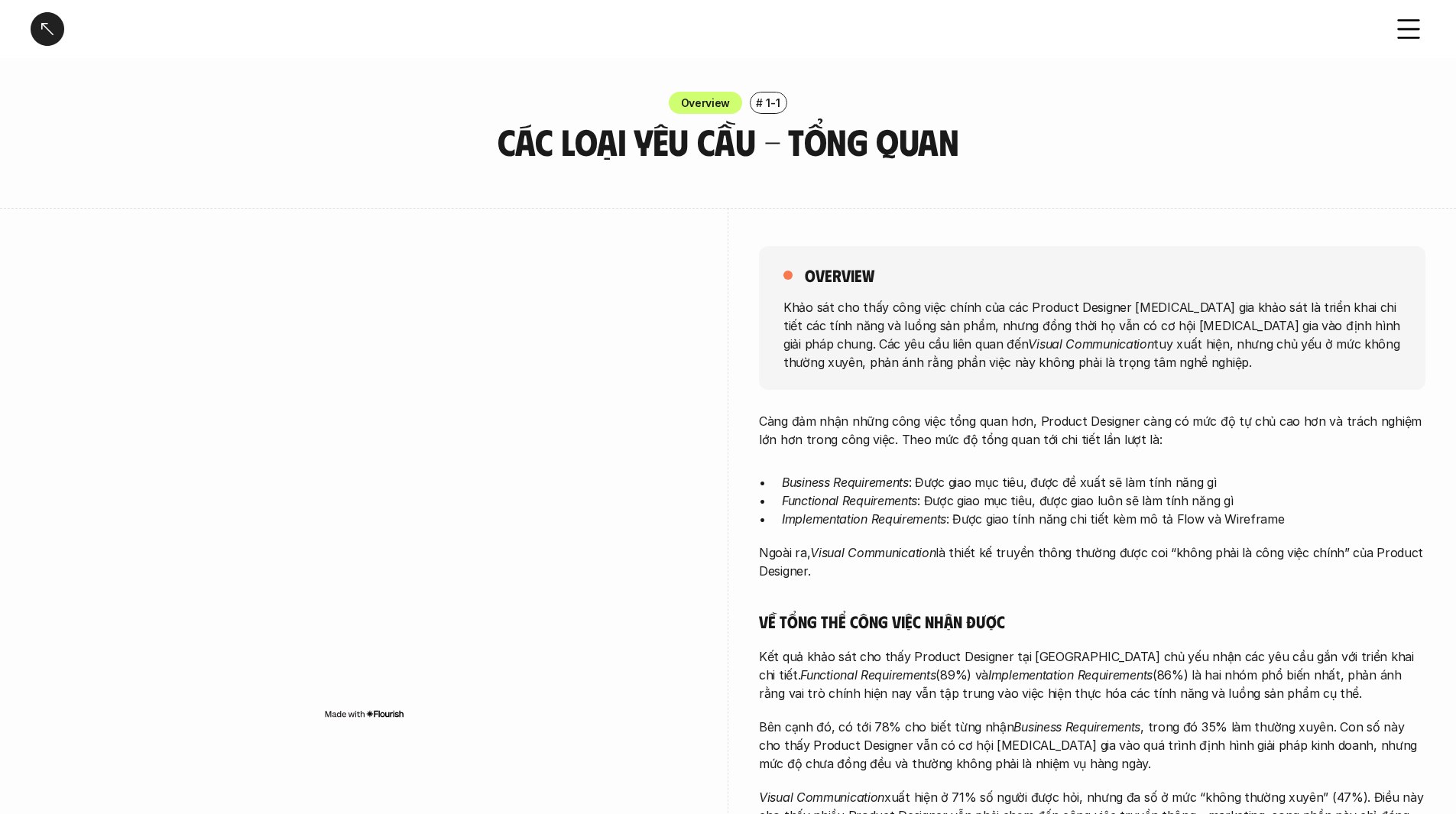
click at [55, 27] on div at bounding box center [47, 29] width 34 height 34
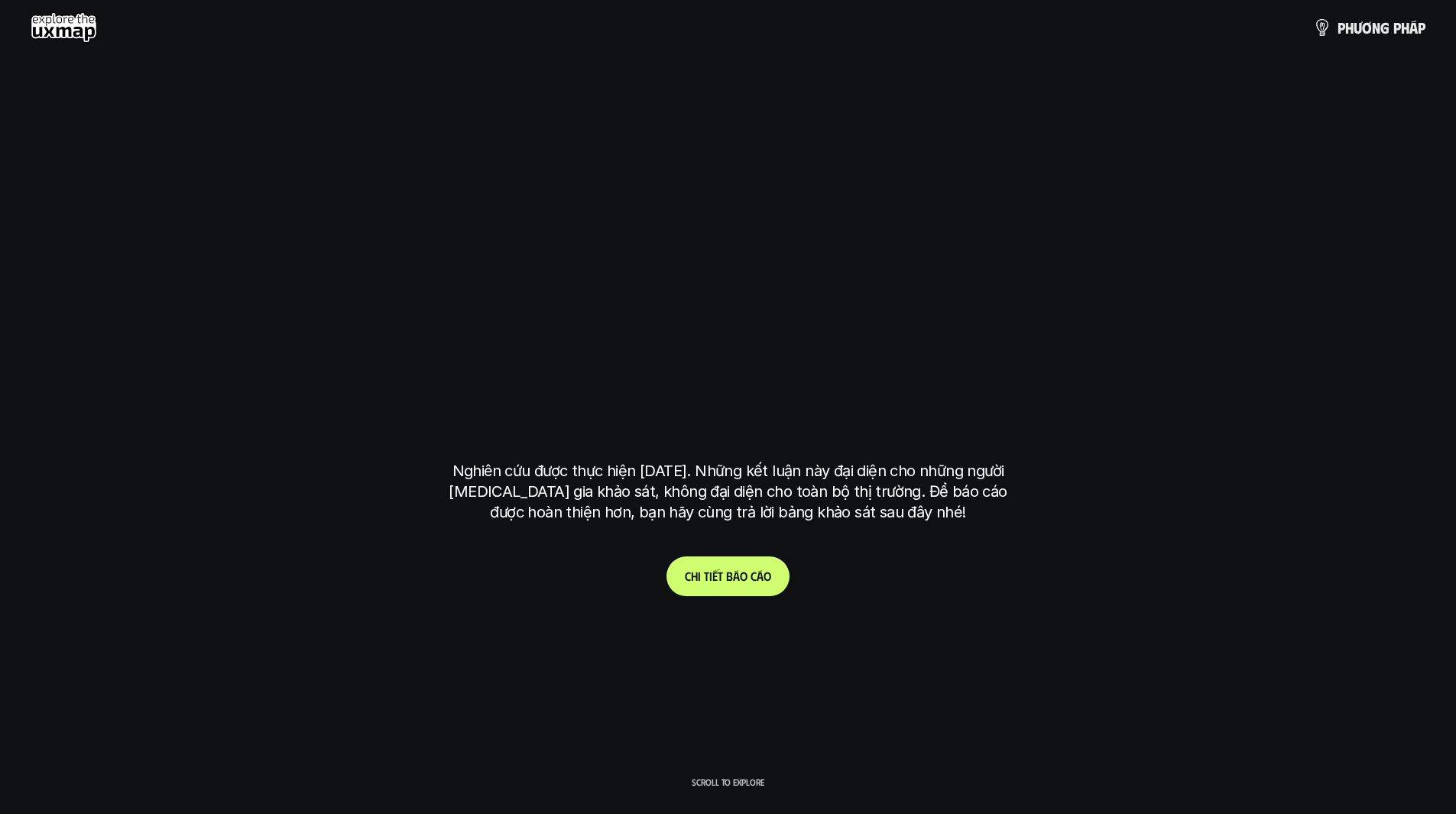
scroll to position [4570, 0]
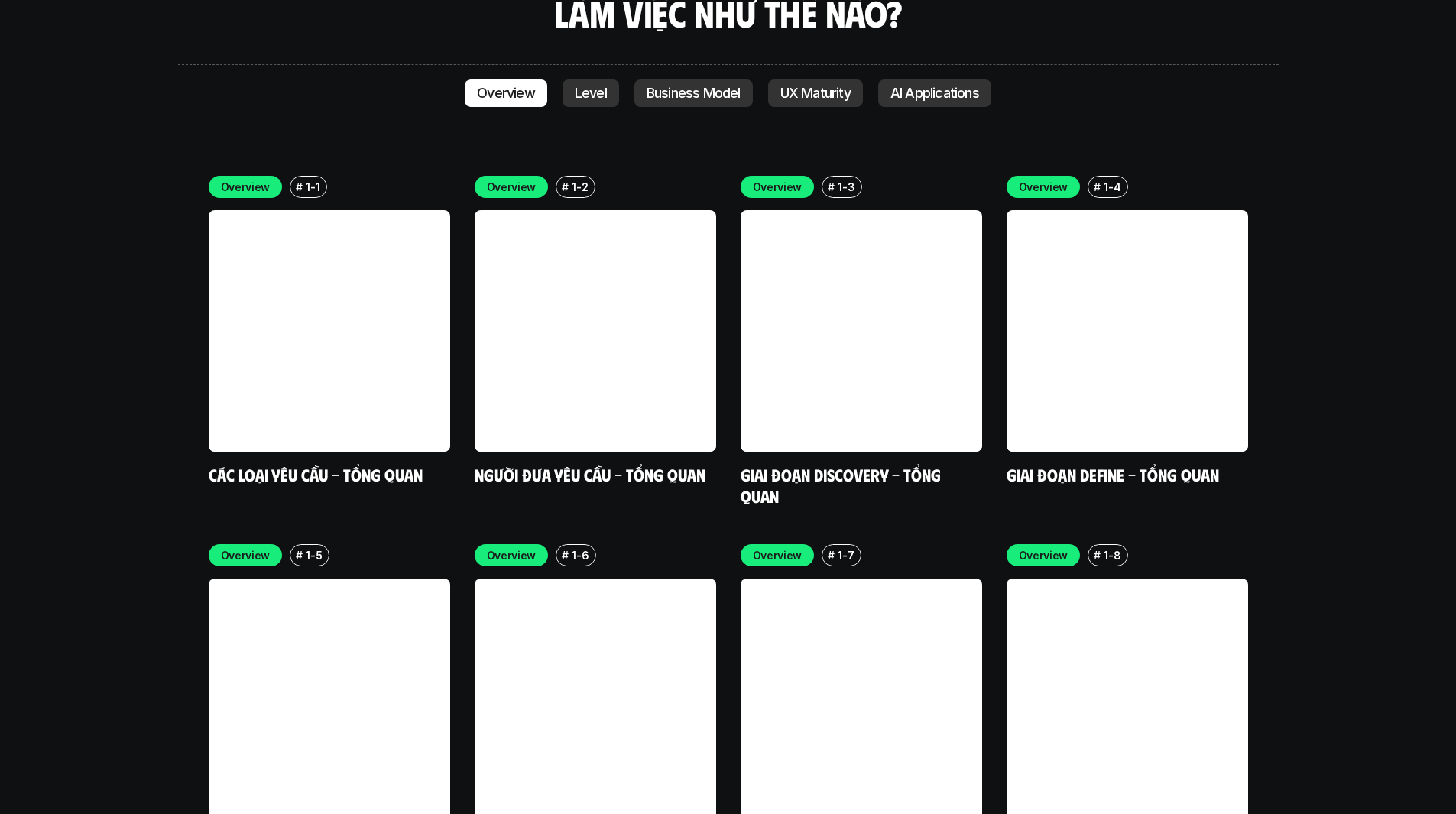
drag, startPoint x: 647, startPoint y: 736, endPoint x: 619, endPoint y: 708, distance: 39.6
drag, startPoint x: 512, startPoint y: 564, endPoint x: 489, endPoint y: 553, distance: 25.5
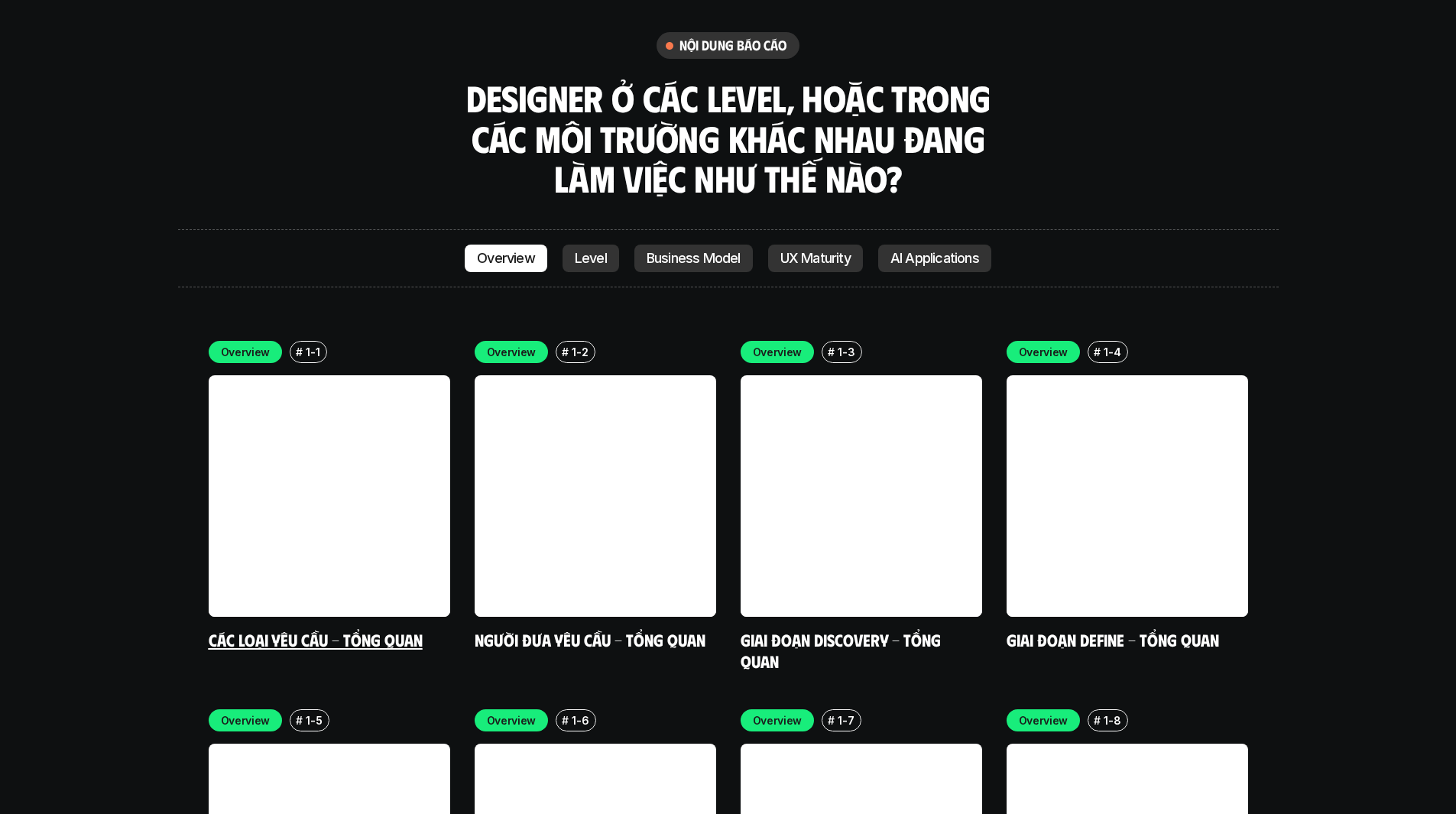
scroll to position [4329, 0]
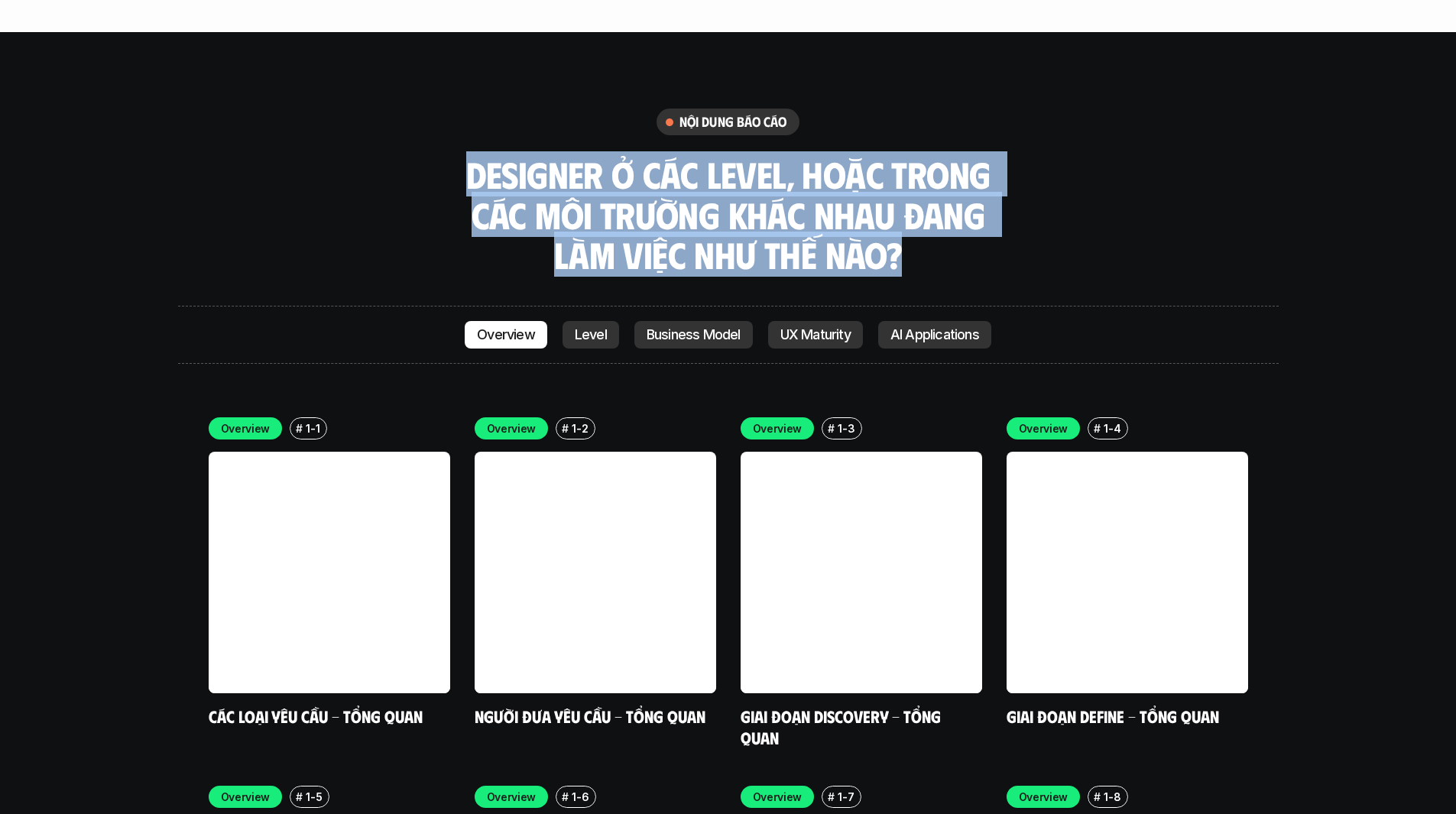
drag, startPoint x: 475, startPoint y: 81, endPoint x: 940, endPoint y: 170, distance: 473.4
click at [940, 170] on h3 "Designer ở các level, hoặc trong các môi trường khác nhau đang làm việc như thế…" at bounding box center [728, 215] width 535 height 121
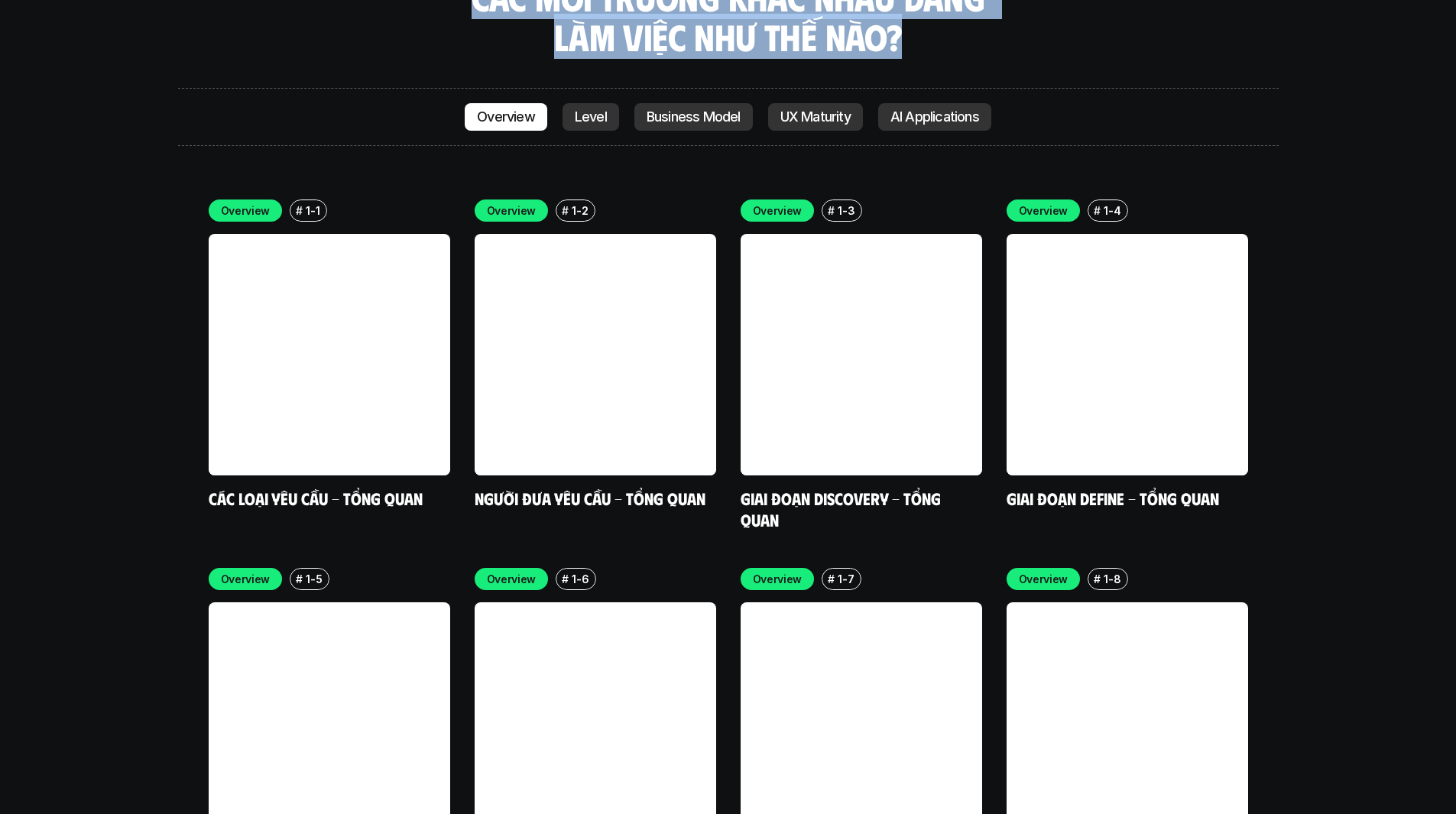
scroll to position [4711, 0]
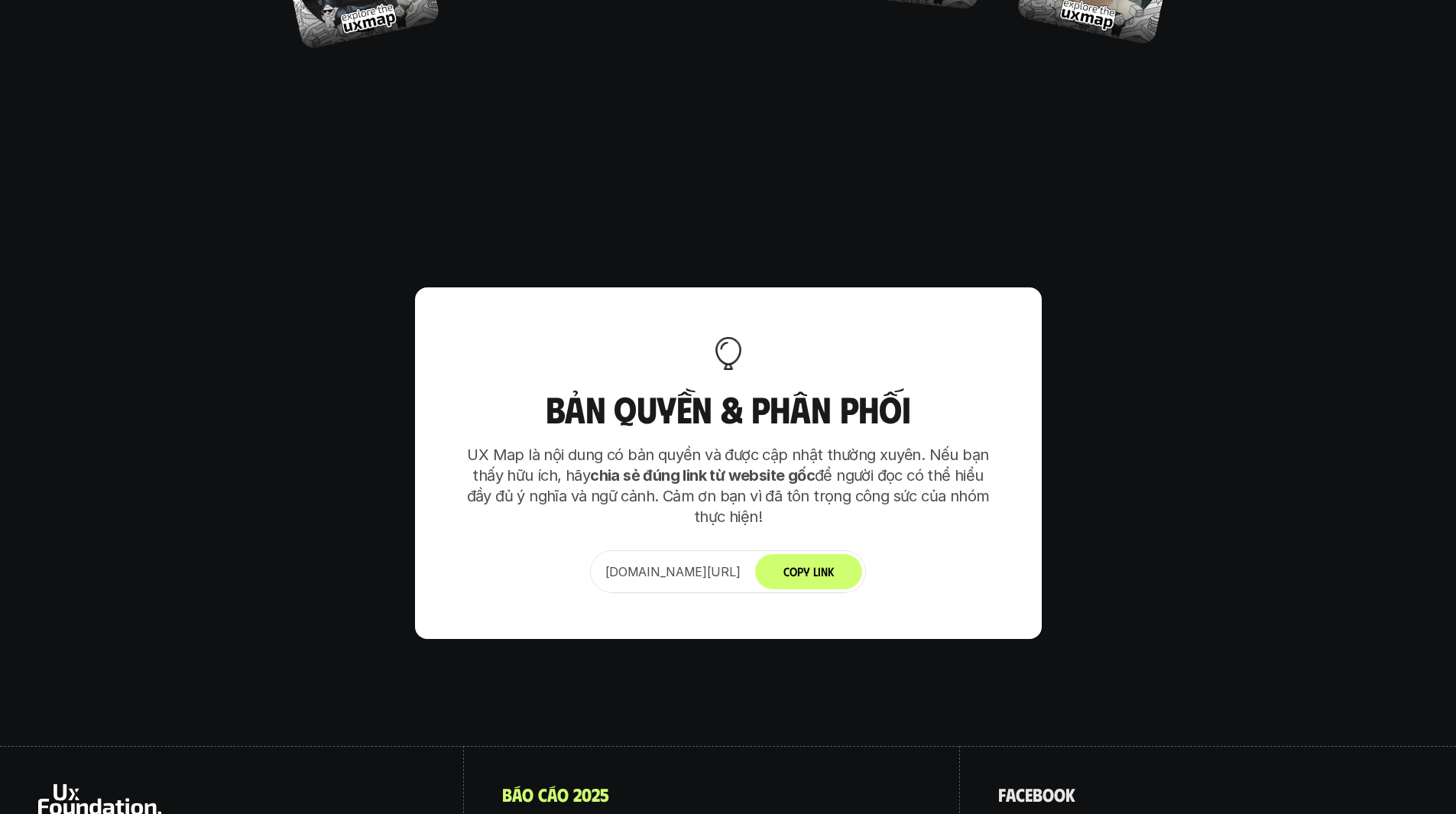
scroll to position [9597, 0]
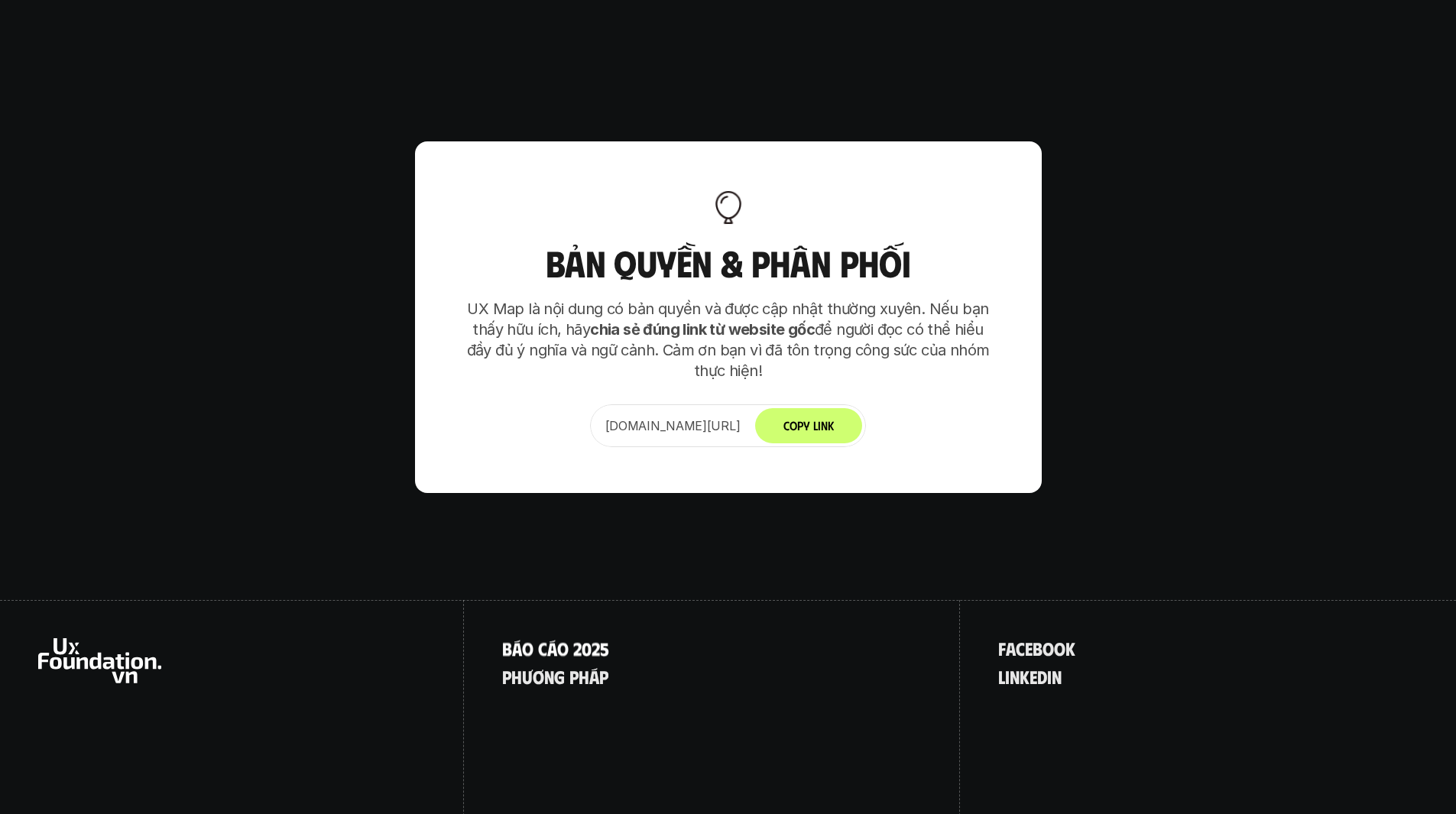
click at [579, 638] on p "B á o c á o 2 0 2 5" at bounding box center [555, 648] width 107 height 19
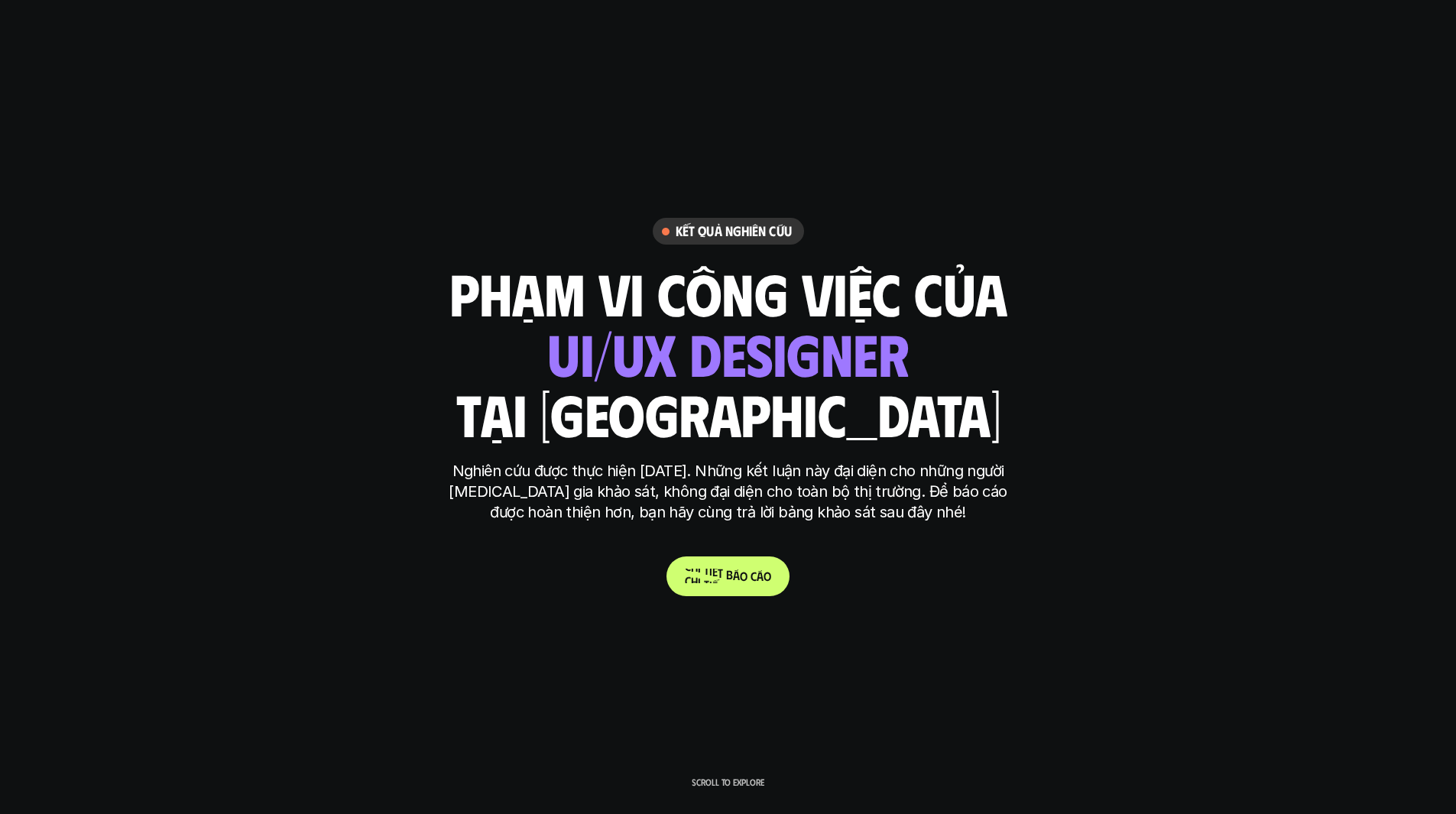
click at [689, 572] on p "C h i t i ế t b á o c á o" at bounding box center [728, 576] width 87 height 15
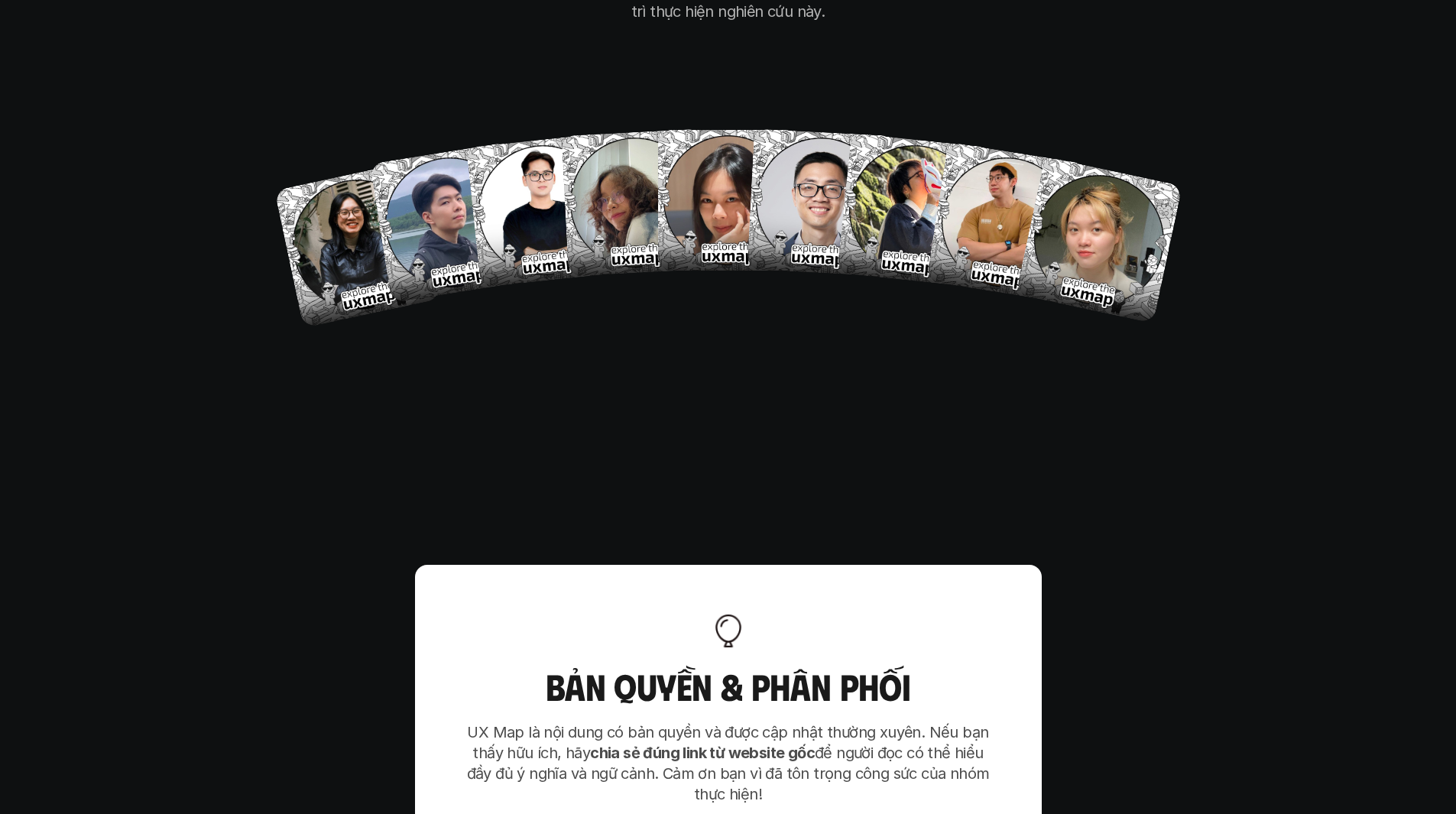
scroll to position [9597, 0]
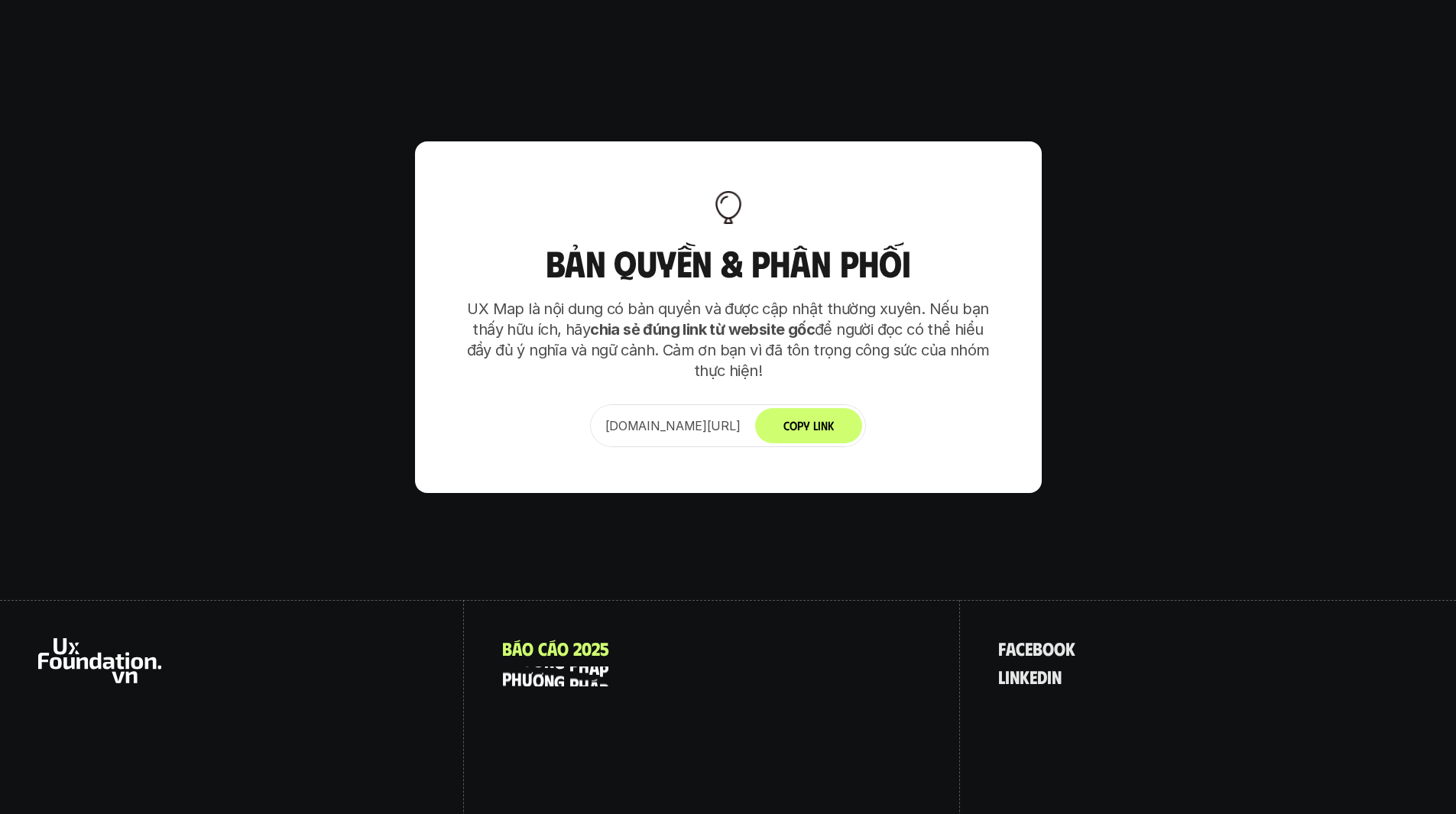
click at [573, 666] on p "p h ư ơ n g p h á p" at bounding box center [554, 676] width 106 height 19
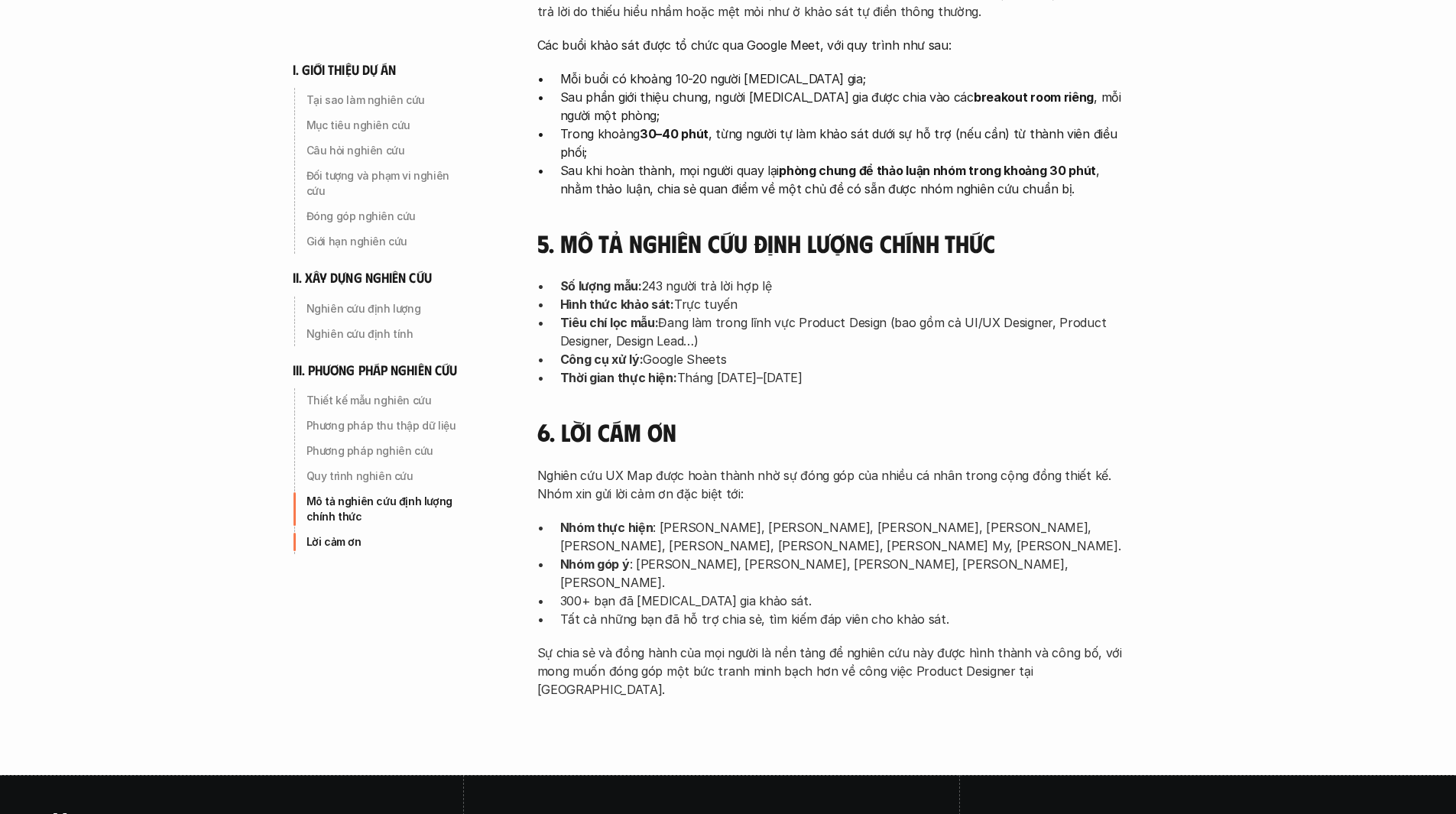
scroll to position [4812, 0]
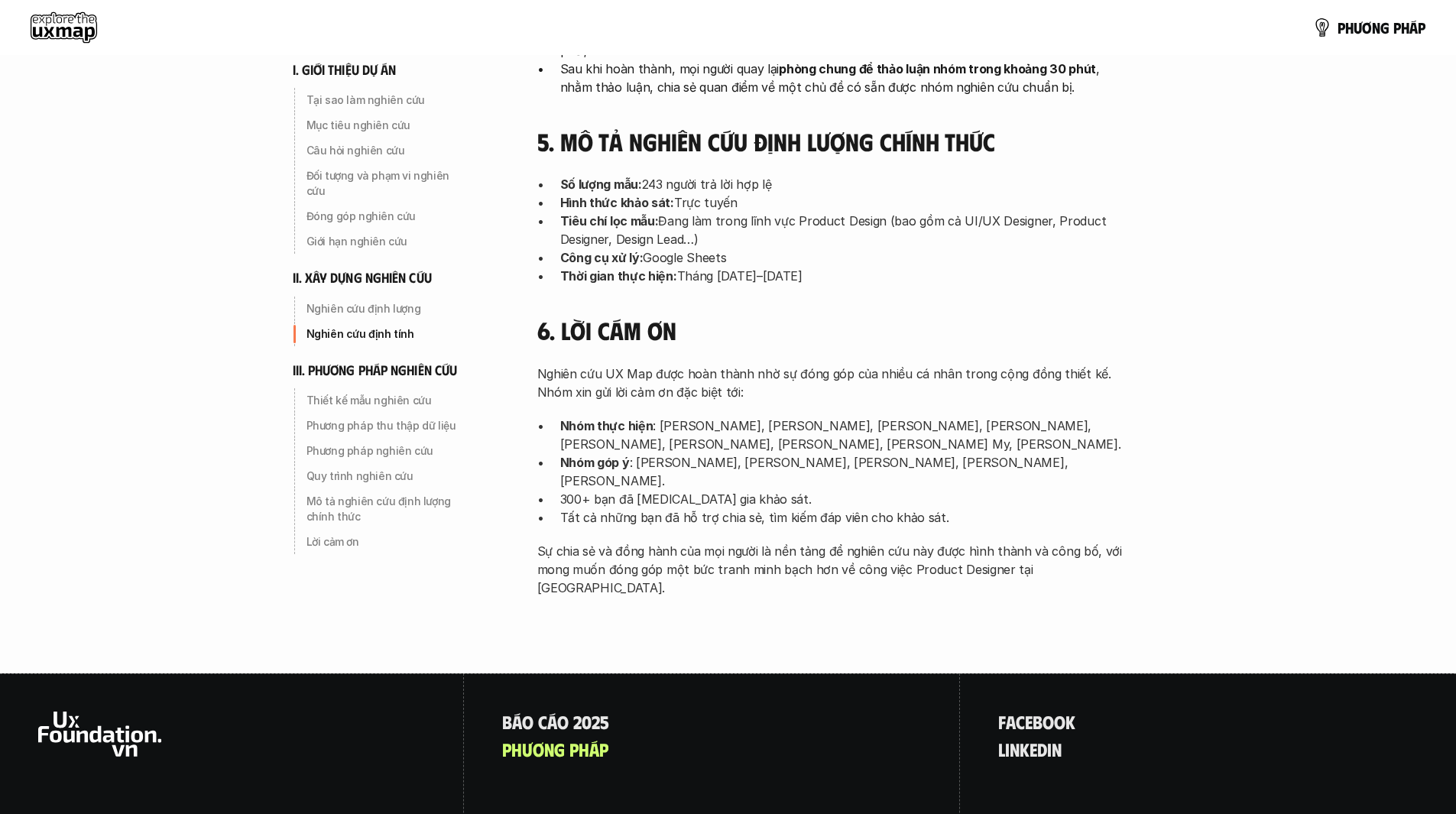
scroll to position [4268, 0]
